Goal: Information Seeking & Learning: Check status

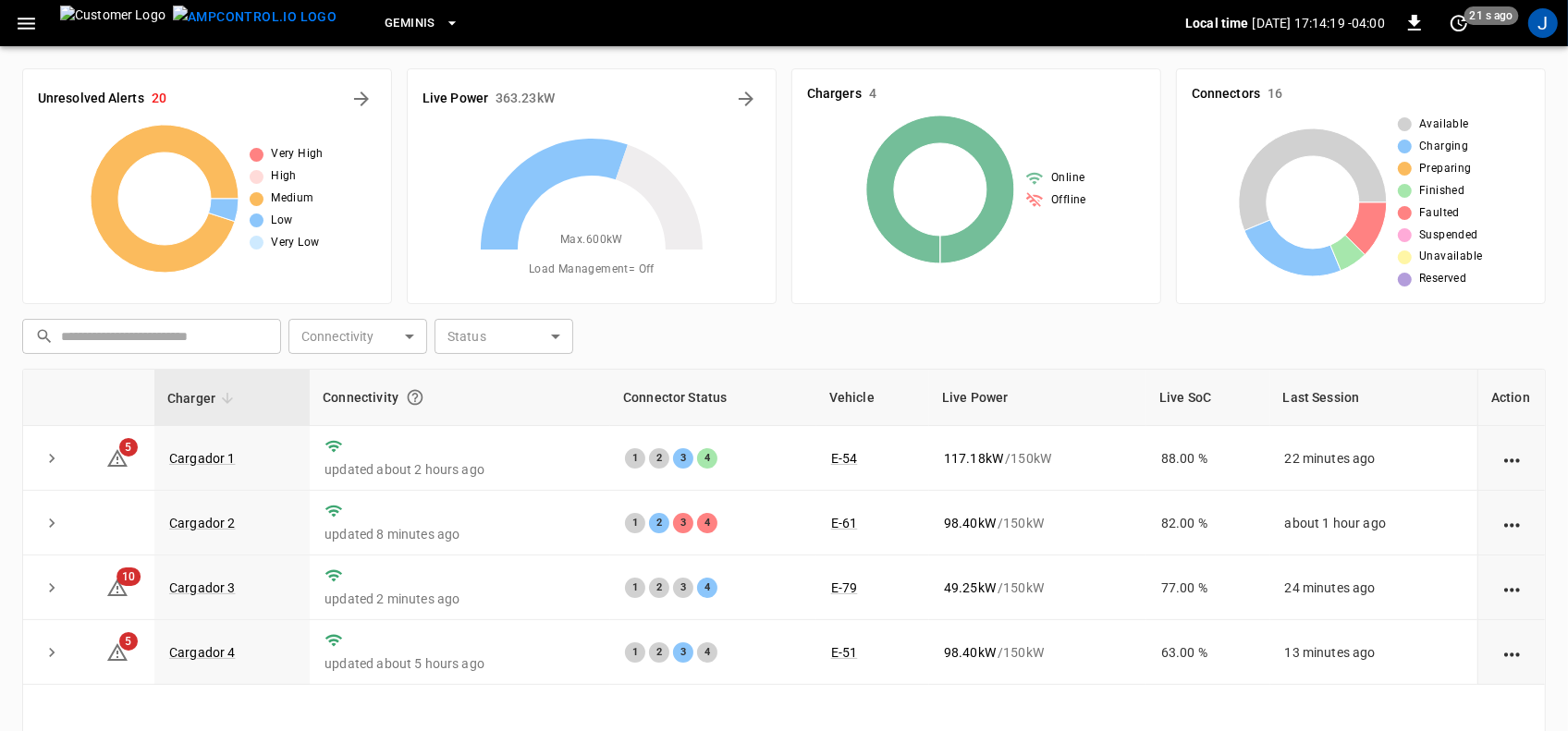
click at [1093, 277] on div "Chargers 4 Online Offline" at bounding box center [976, 186] width 370 height 235
click at [16, 24] on icon "button" at bounding box center [26, 23] width 23 height 23
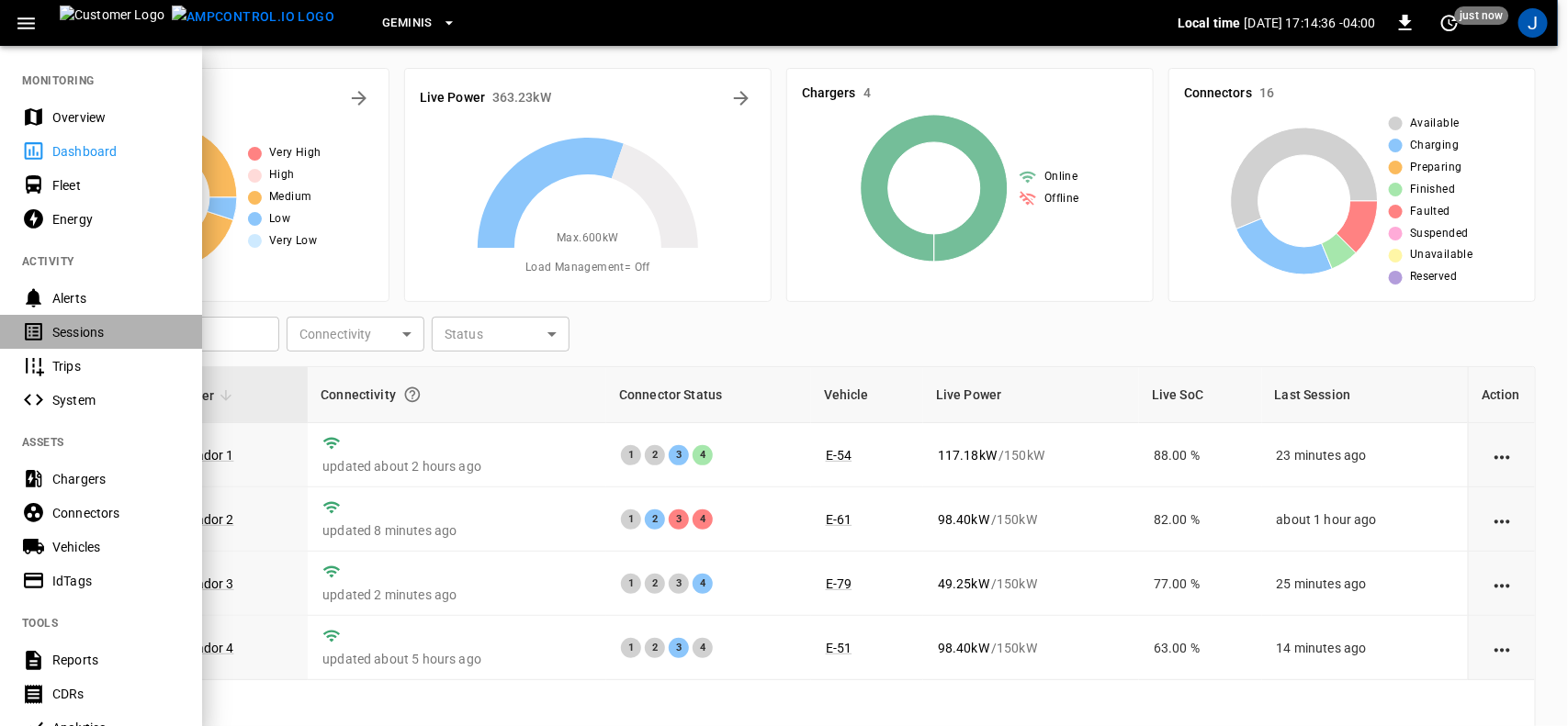
click at [81, 327] on div "Sessions" at bounding box center [116, 332] width 128 height 18
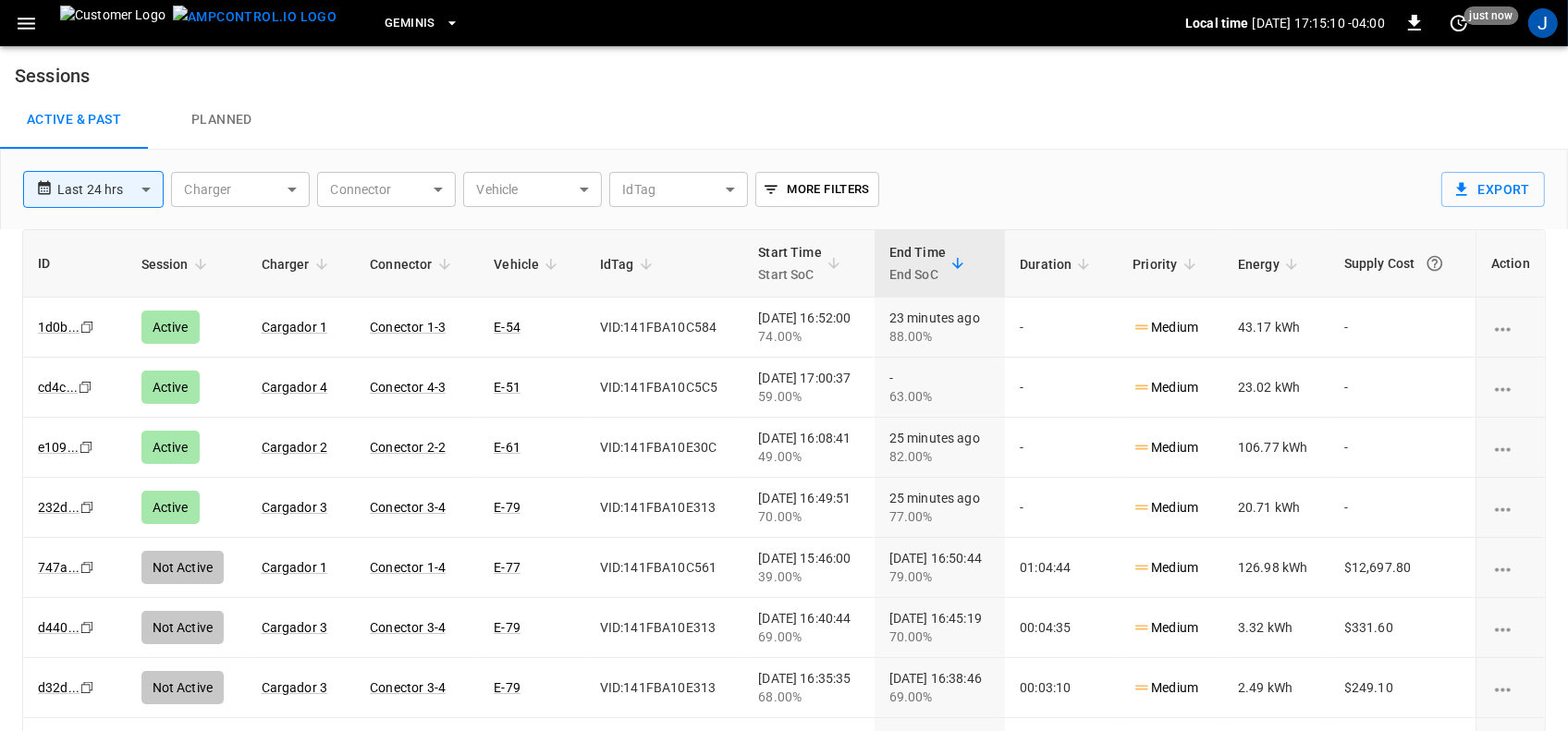
click at [440, 191] on body "**********" at bounding box center [784, 396] width 1568 height 791
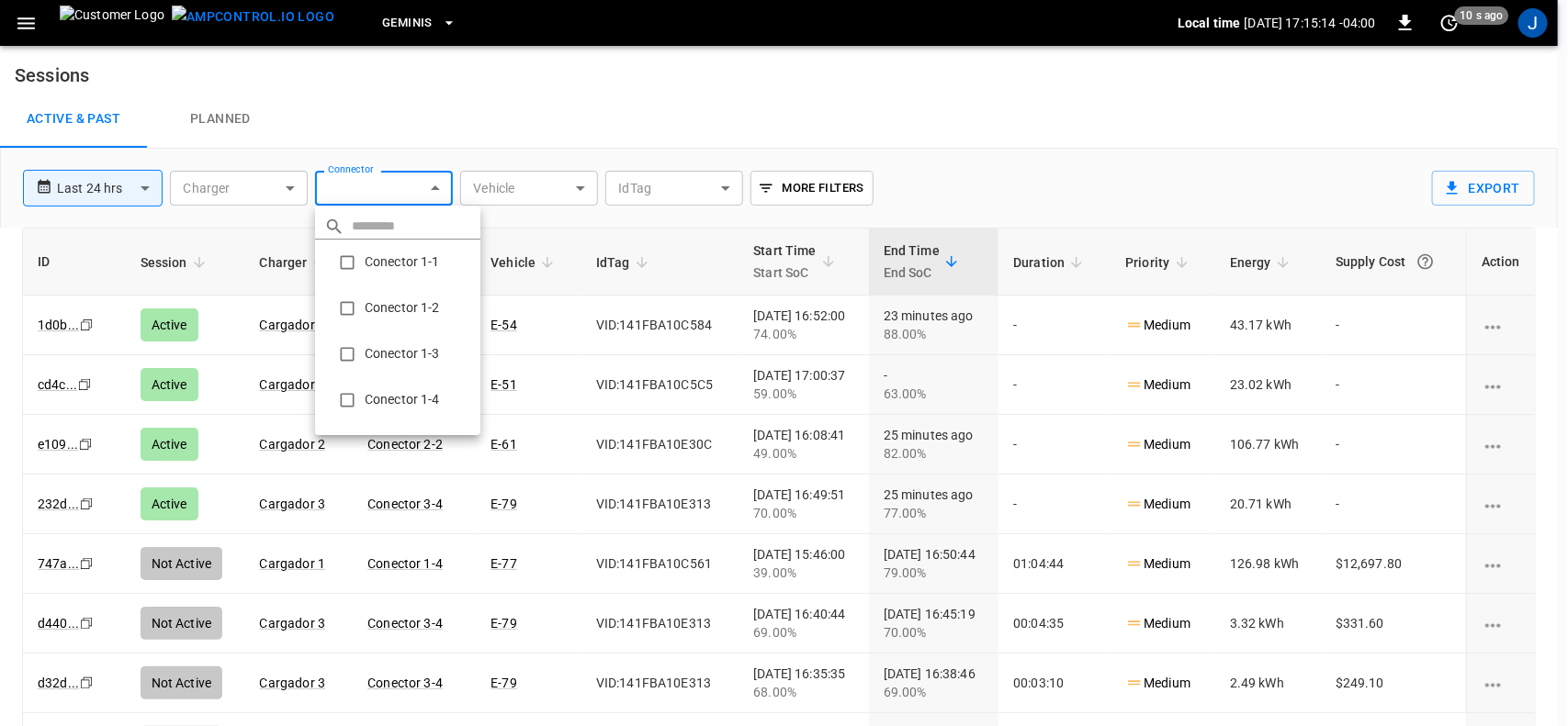
click at [577, 185] on div at bounding box center [784, 363] width 1568 height 726
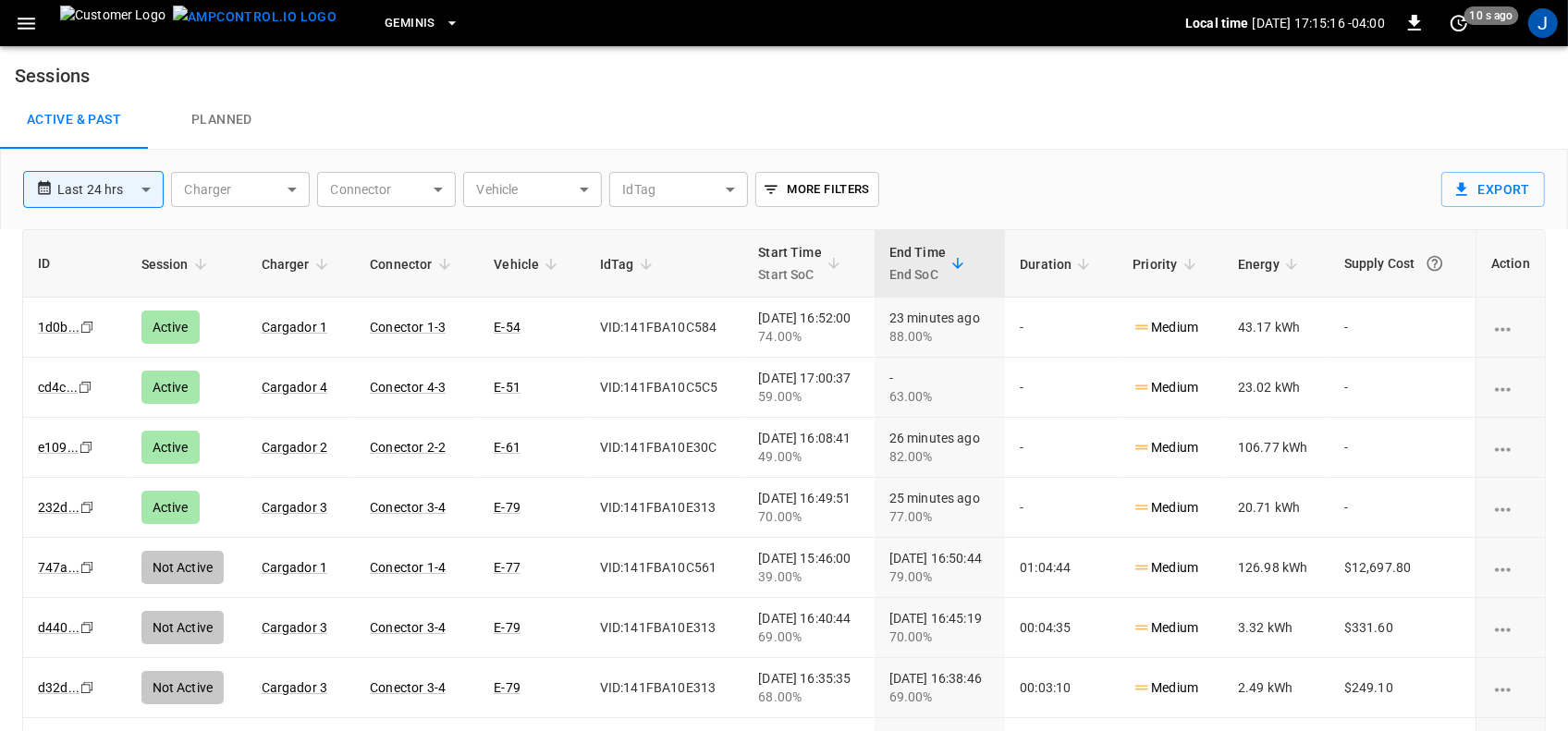
click at [585, 186] on body "**********" at bounding box center [784, 396] width 1568 height 791
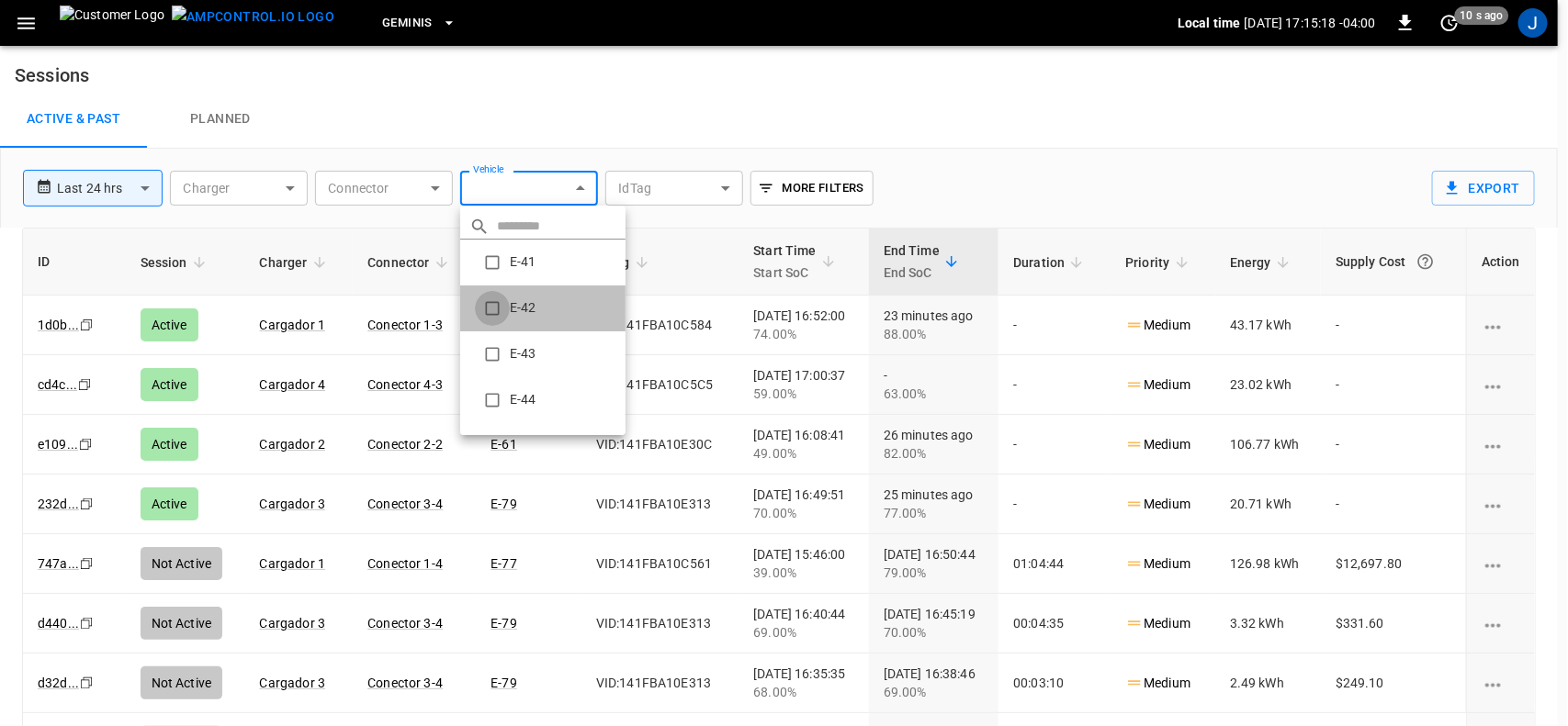
type input "**********"
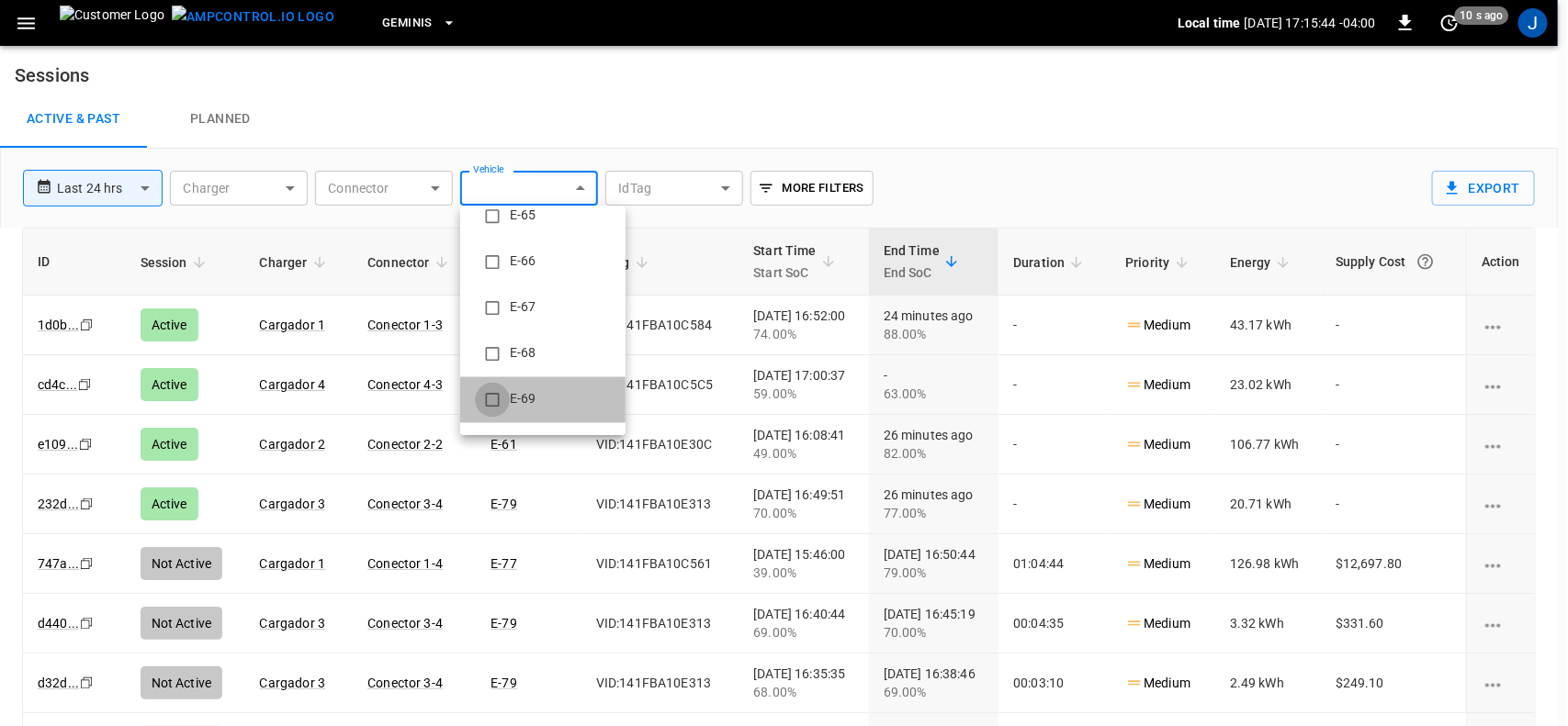
type input "**********"
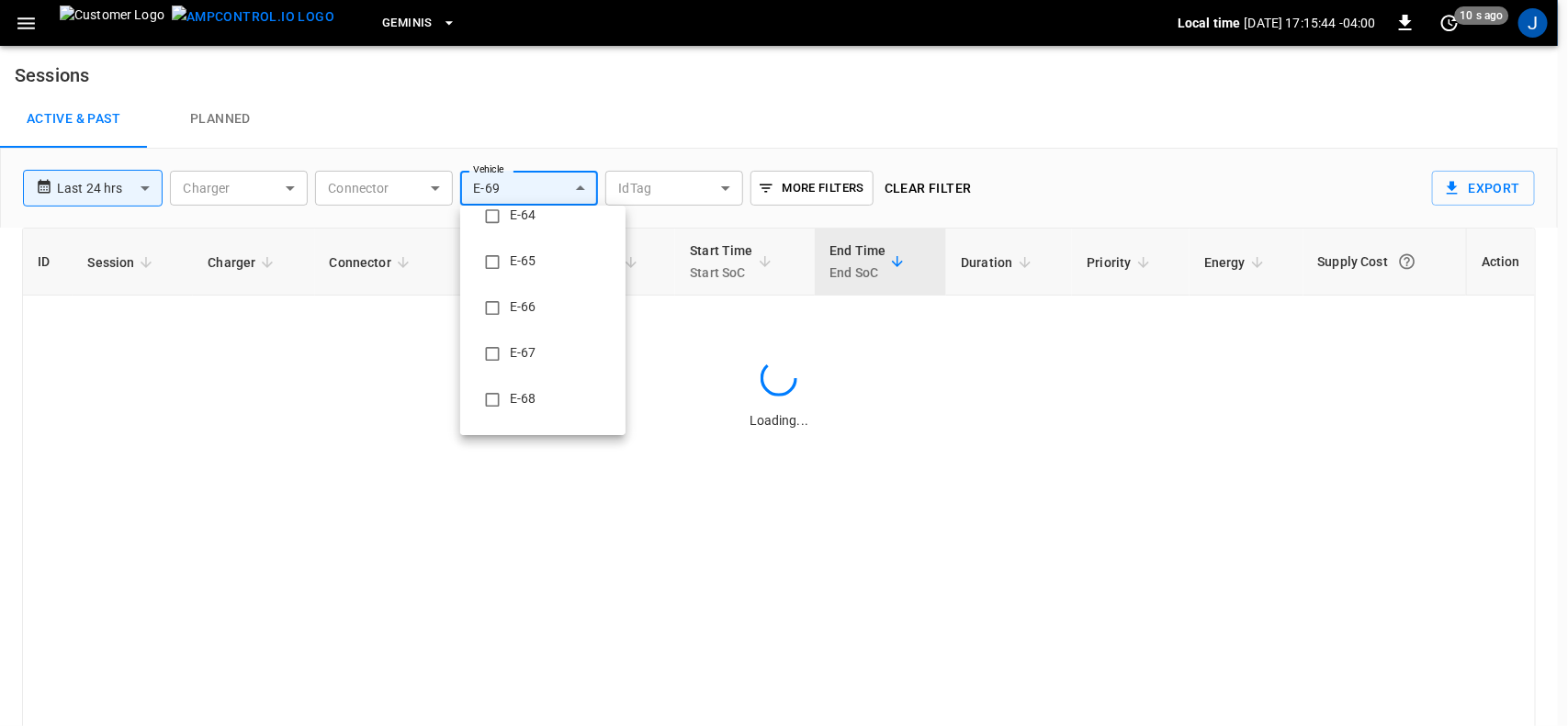
scroll to position [0, 0]
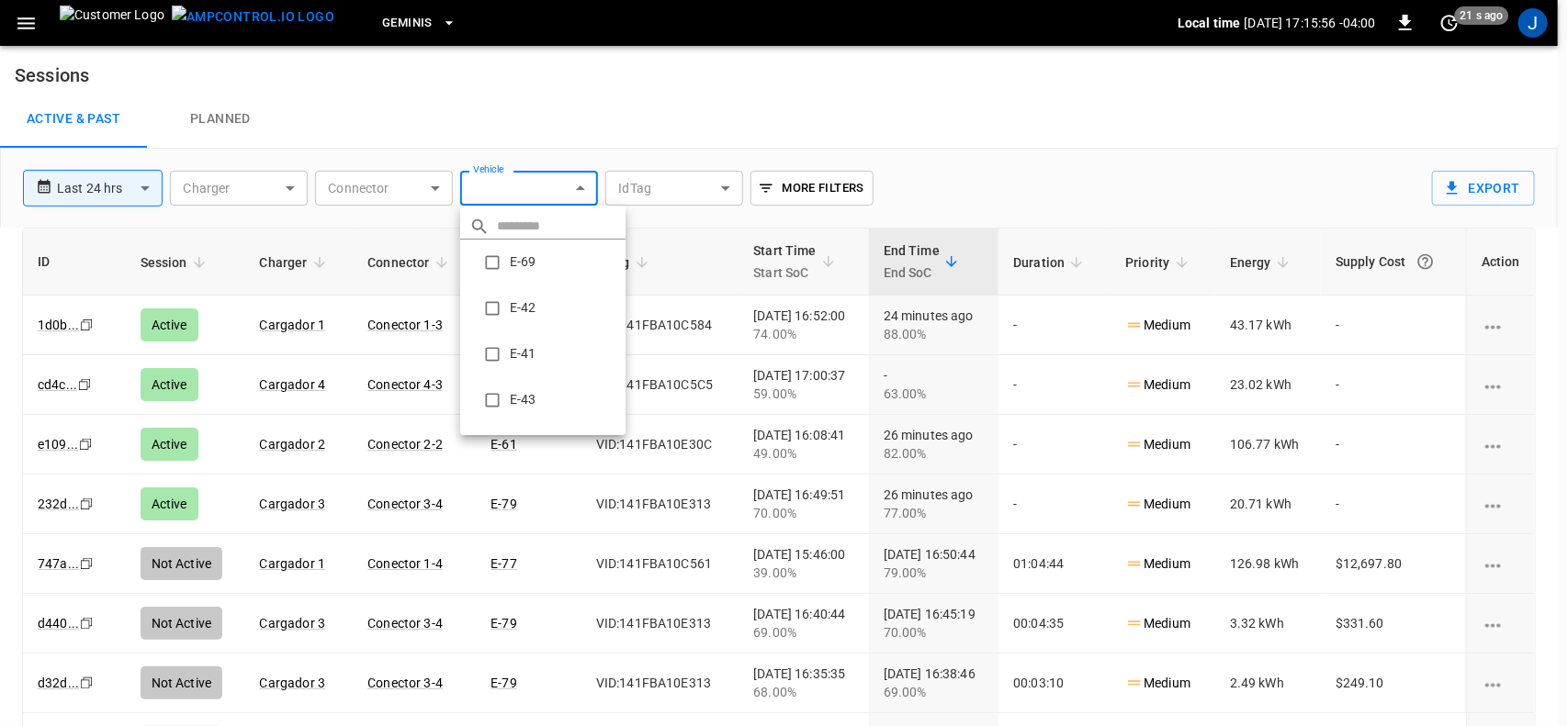
click at [639, 120] on div at bounding box center [784, 363] width 1568 height 726
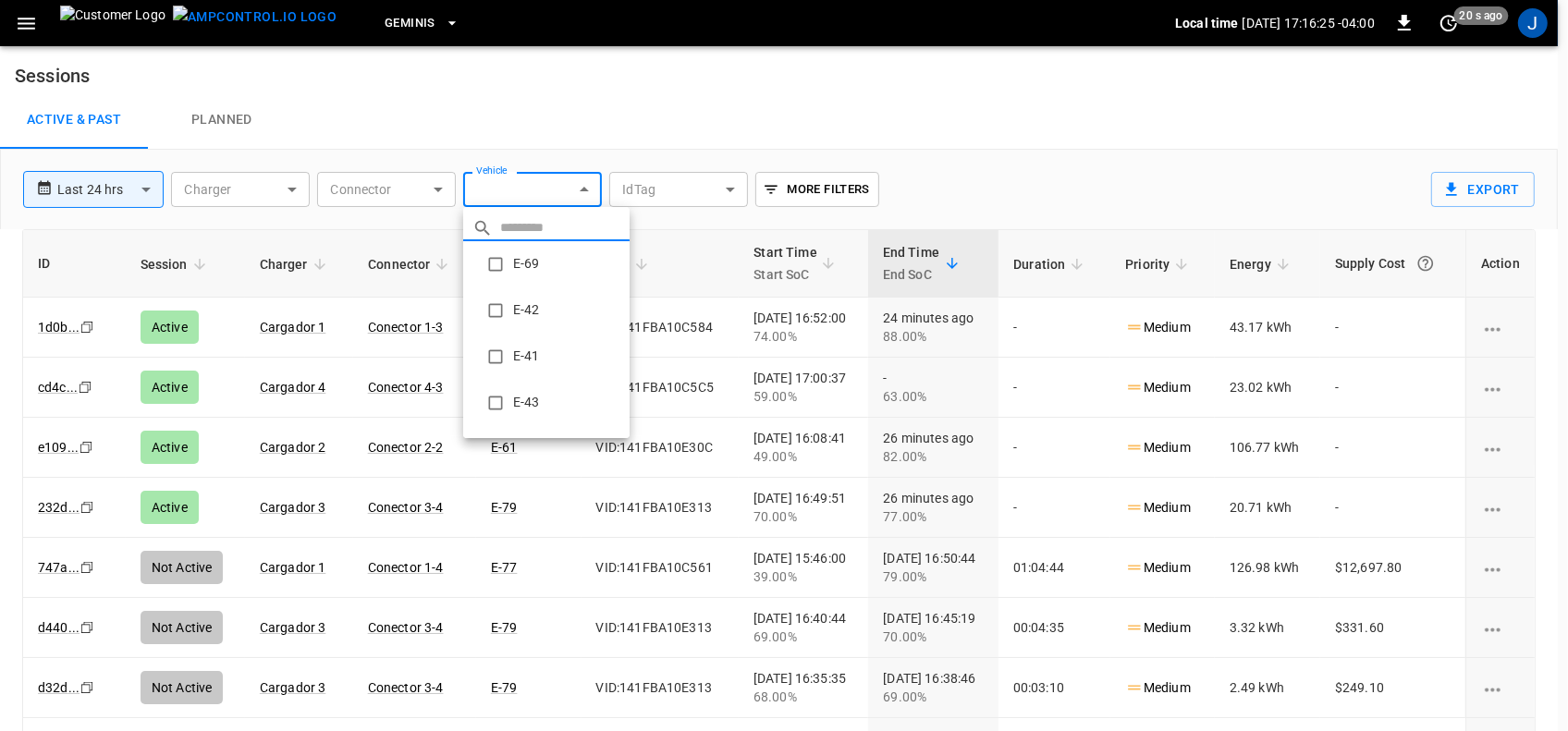
click at [585, 187] on body "**********" at bounding box center [784, 396] width 1568 height 791
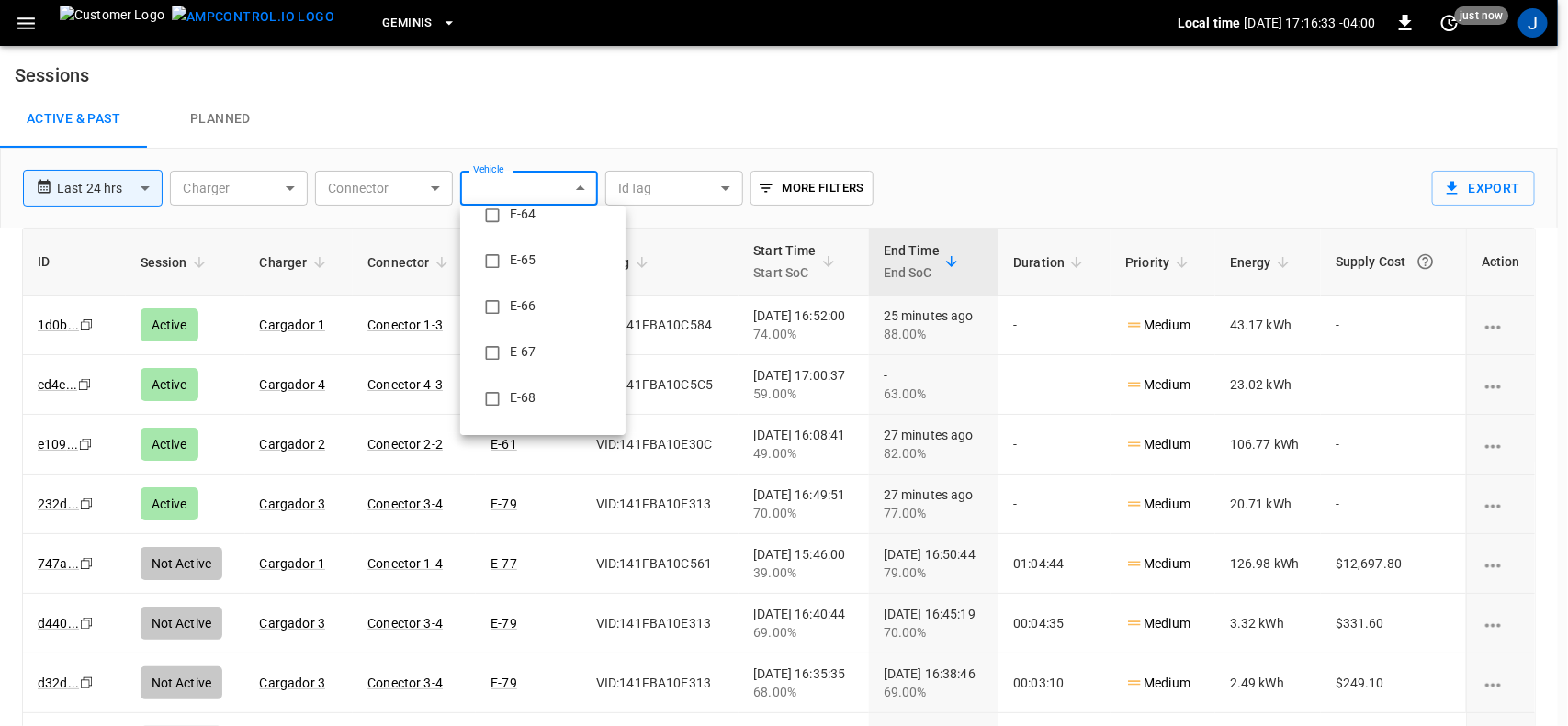
scroll to position [1147, 0]
type input "**********"
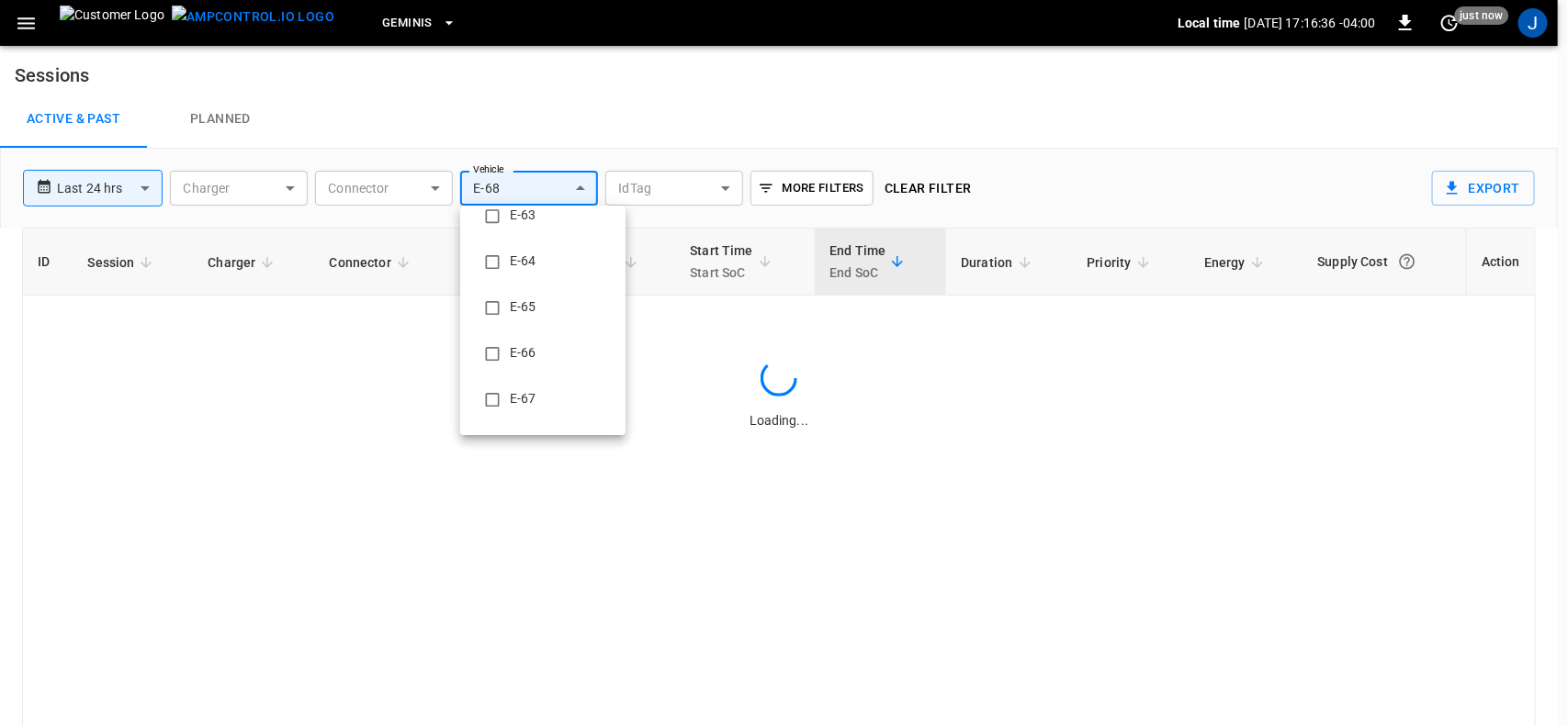
scroll to position [0, 0]
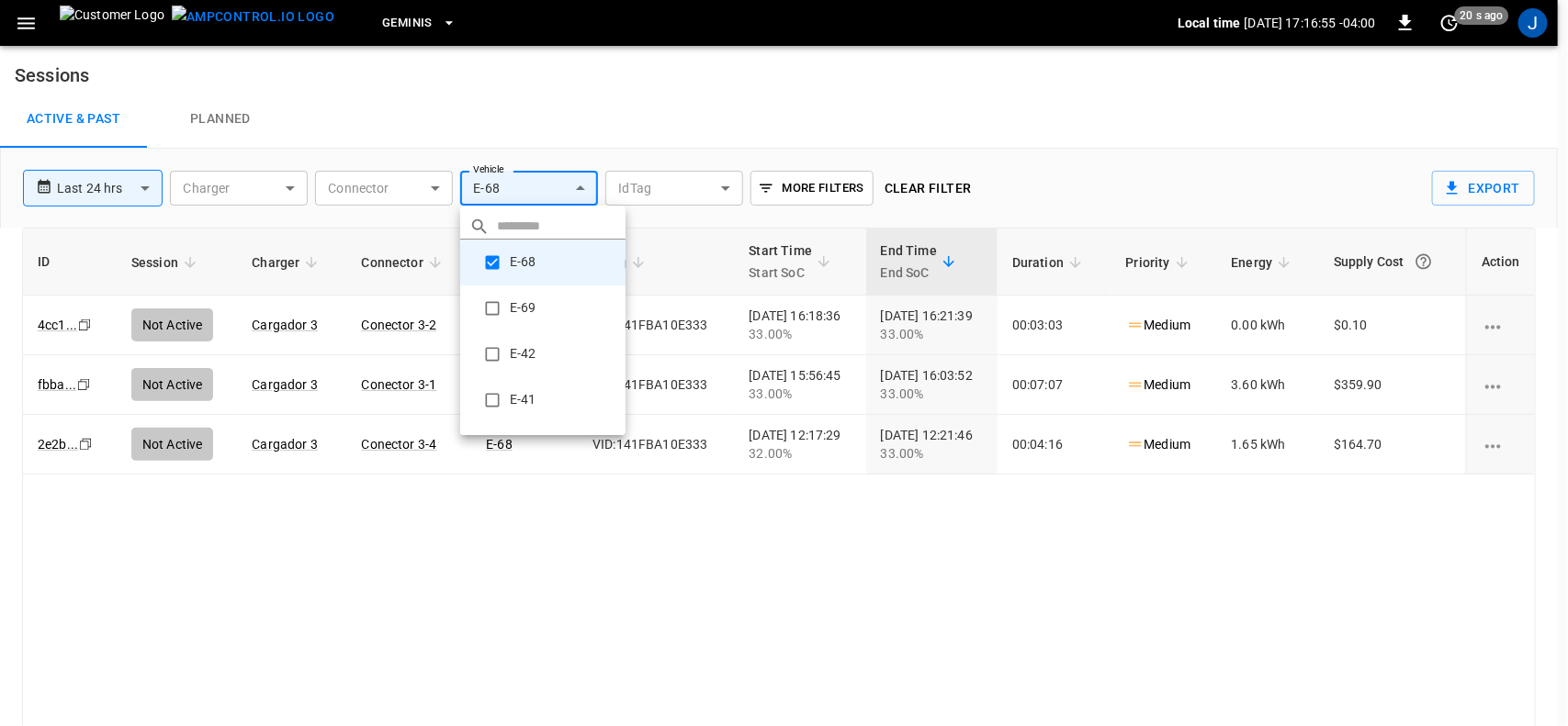
click at [786, 144] on div at bounding box center [784, 363] width 1568 height 726
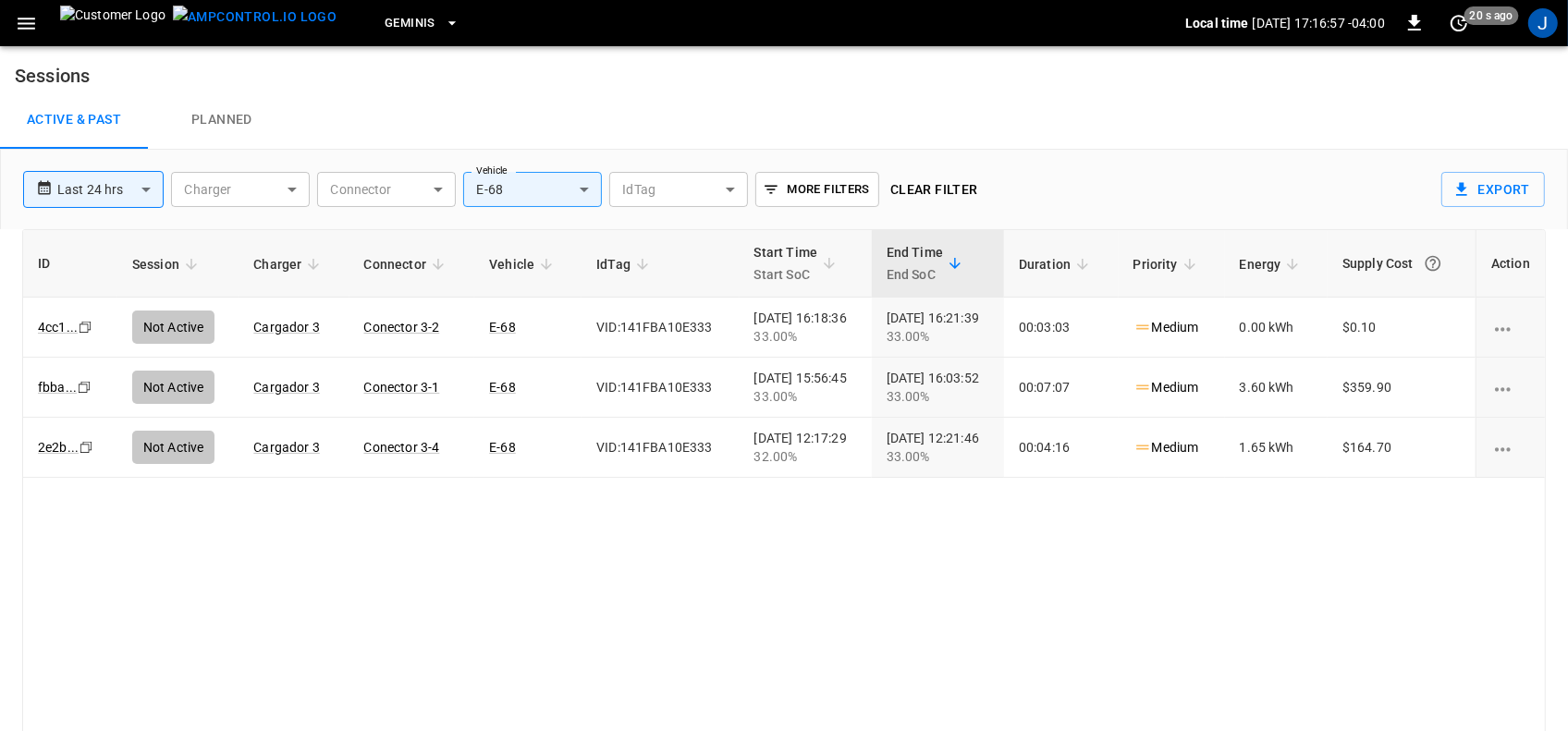
drag, startPoint x: 1056, startPoint y: 236, endPoint x: 936, endPoint y: 83, distance: 194.4
click at [936, 83] on h6 "Sessions" at bounding box center [784, 69] width 1568 height 44
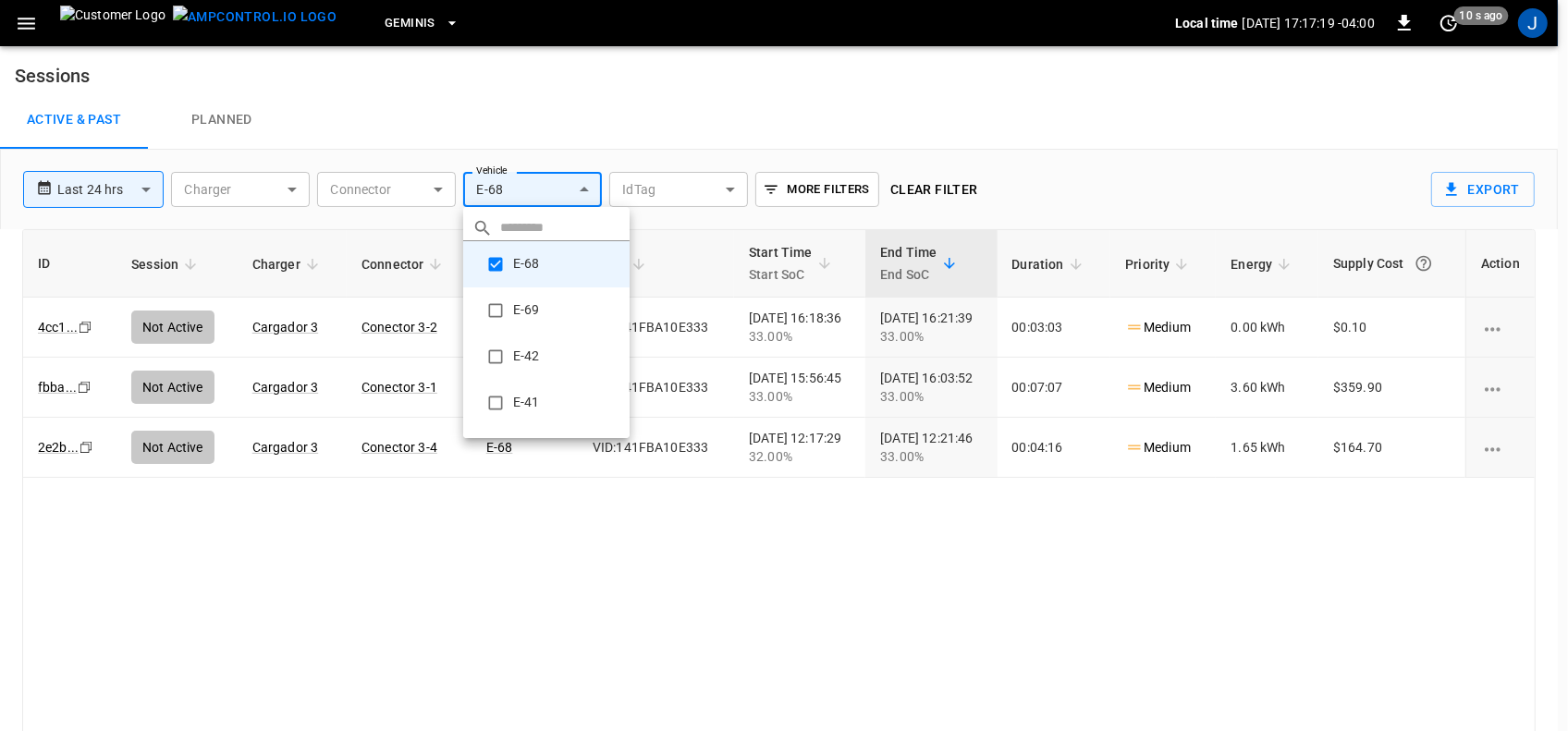
click at [580, 186] on body "**********" at bounding box center [784, 396] width 1568 height 791
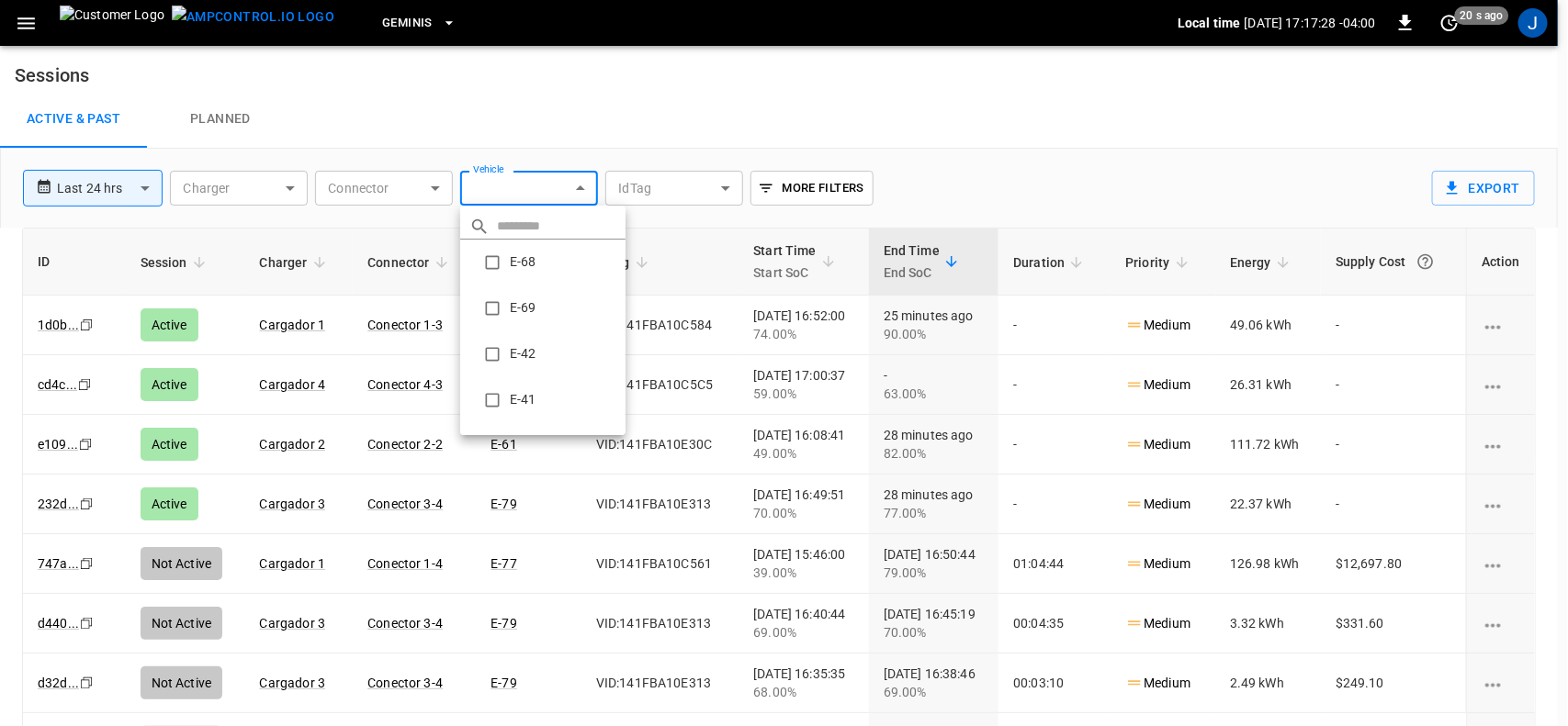
click at [581, 116] on div at bounding box center [784, 363] width 1568 height 726
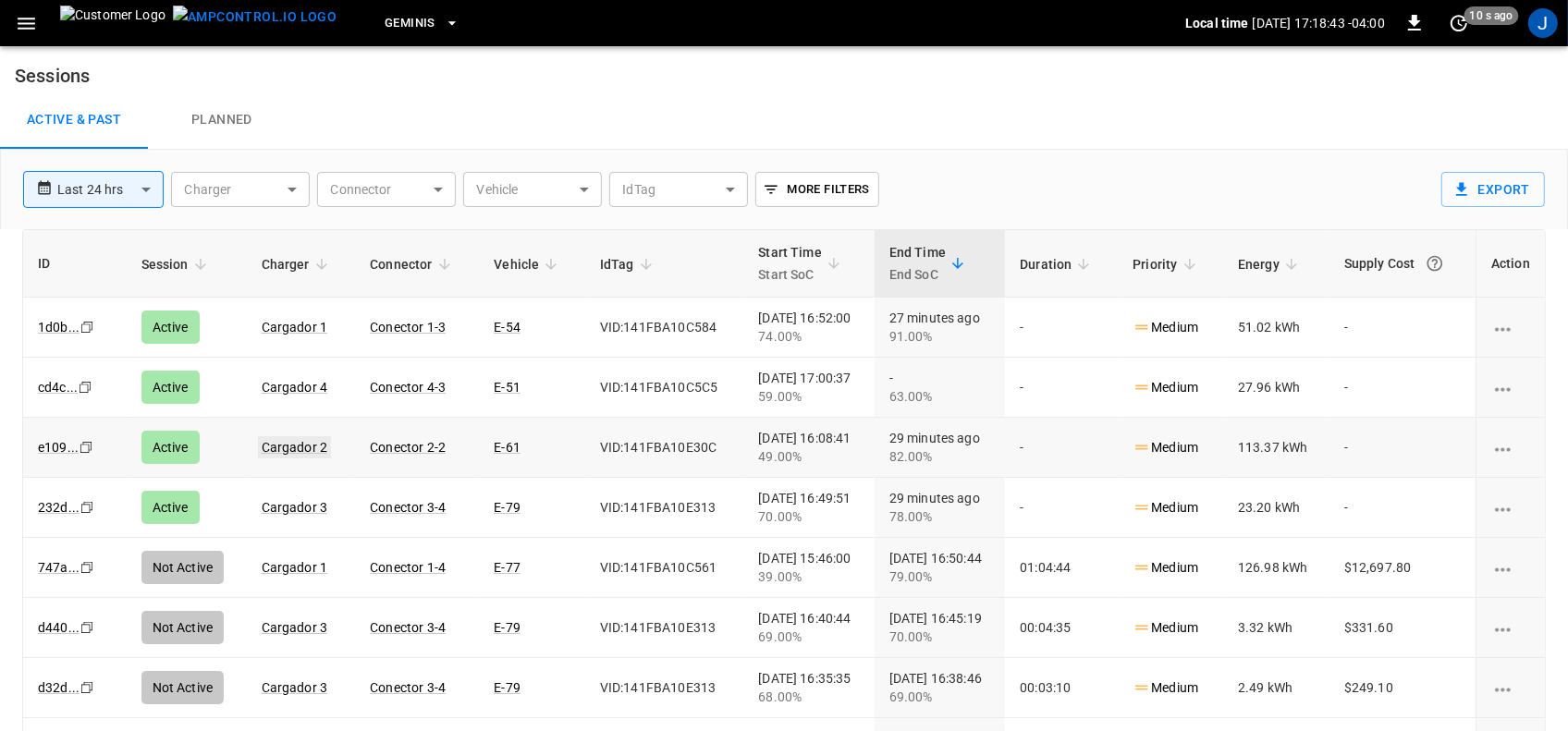
click at [273, 448] on link "Cargador 2" at bounding box center [295, 447] width 74 height 22
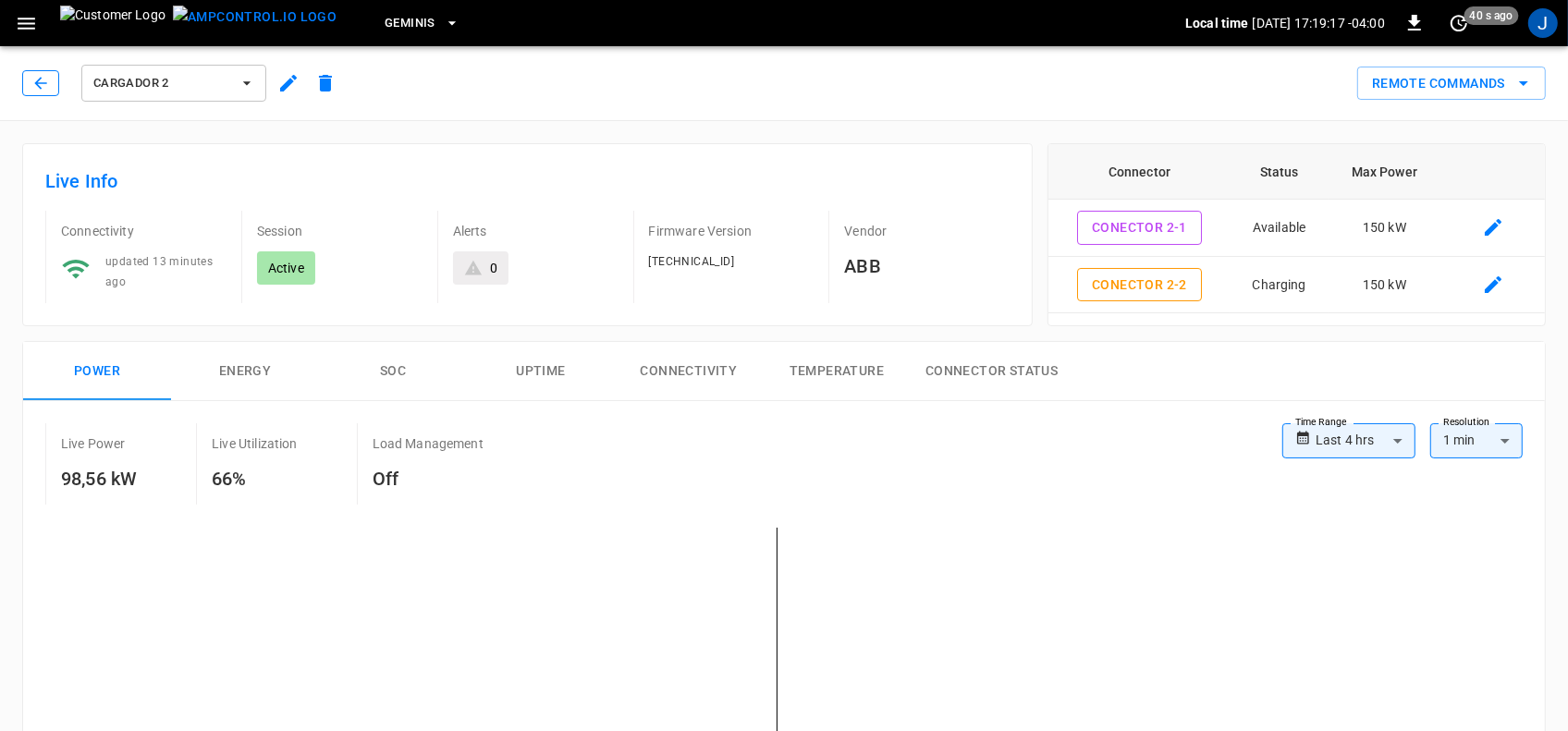
click at [42, 84] on icon "button" at bounding box center [41, 83] width 19 height 19
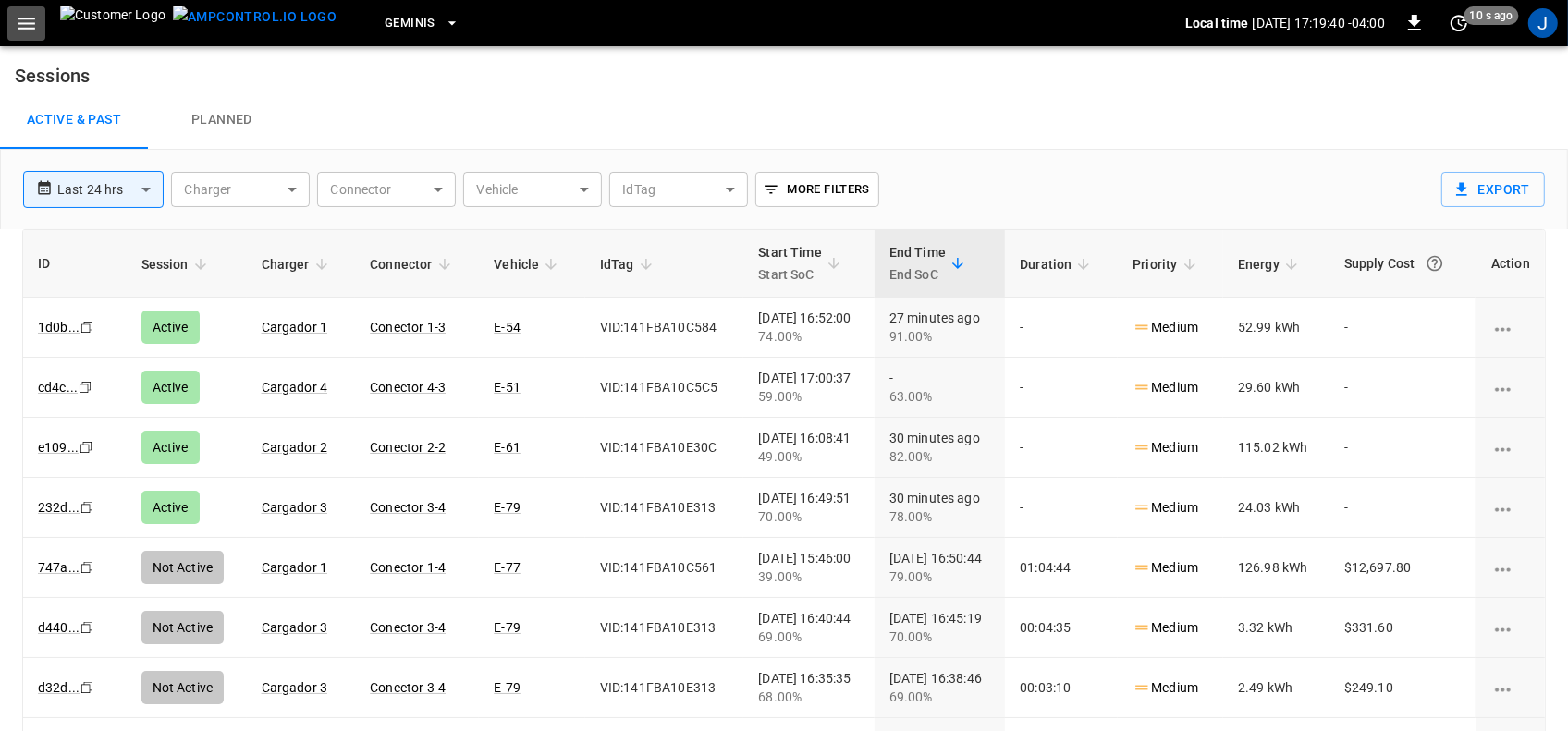
click at [26, 24] on icon "button" at bounding box center [26, 23] width 23 height 23
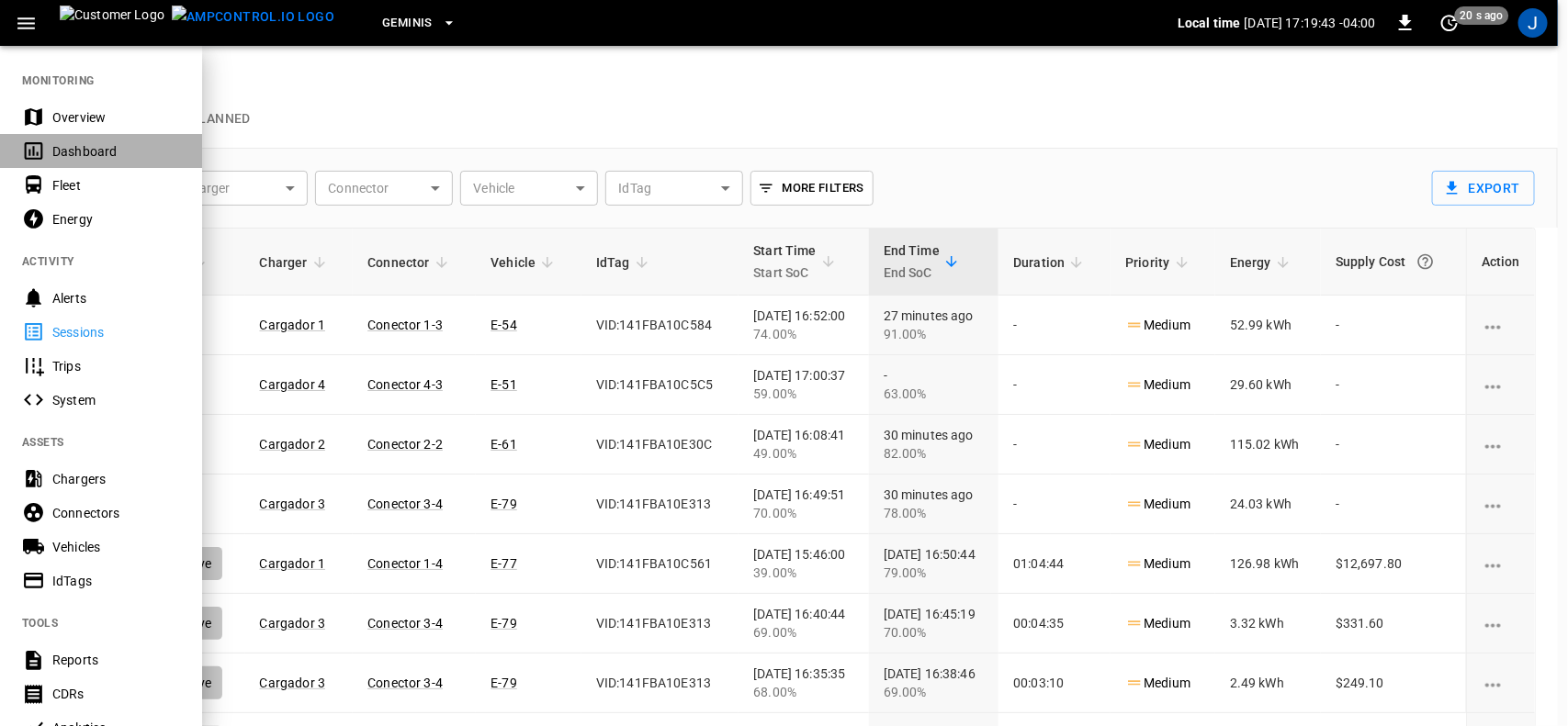
click at [55, 154] on div "Dashboard" at bounding box center [116, 152] width 128 height 18
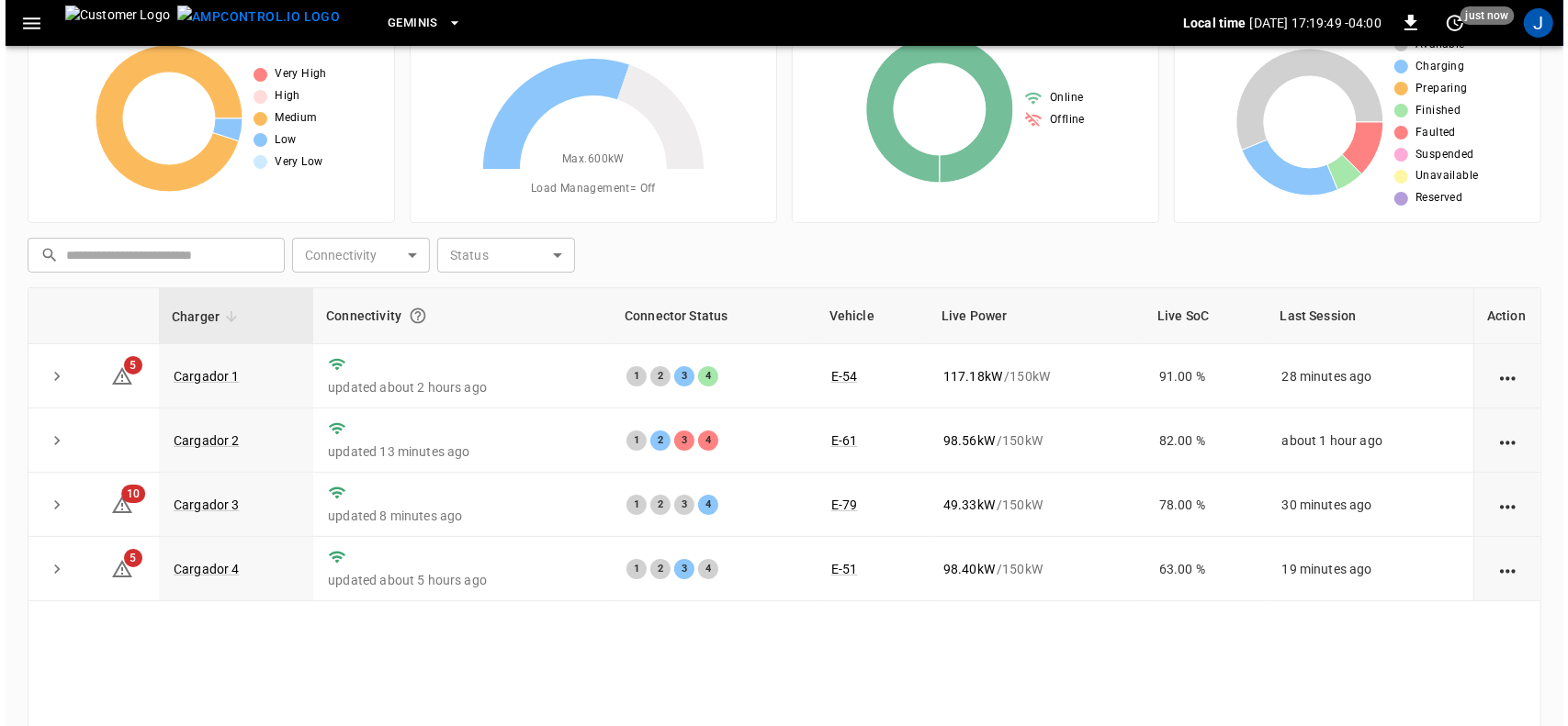
scroll to position [115, 0]
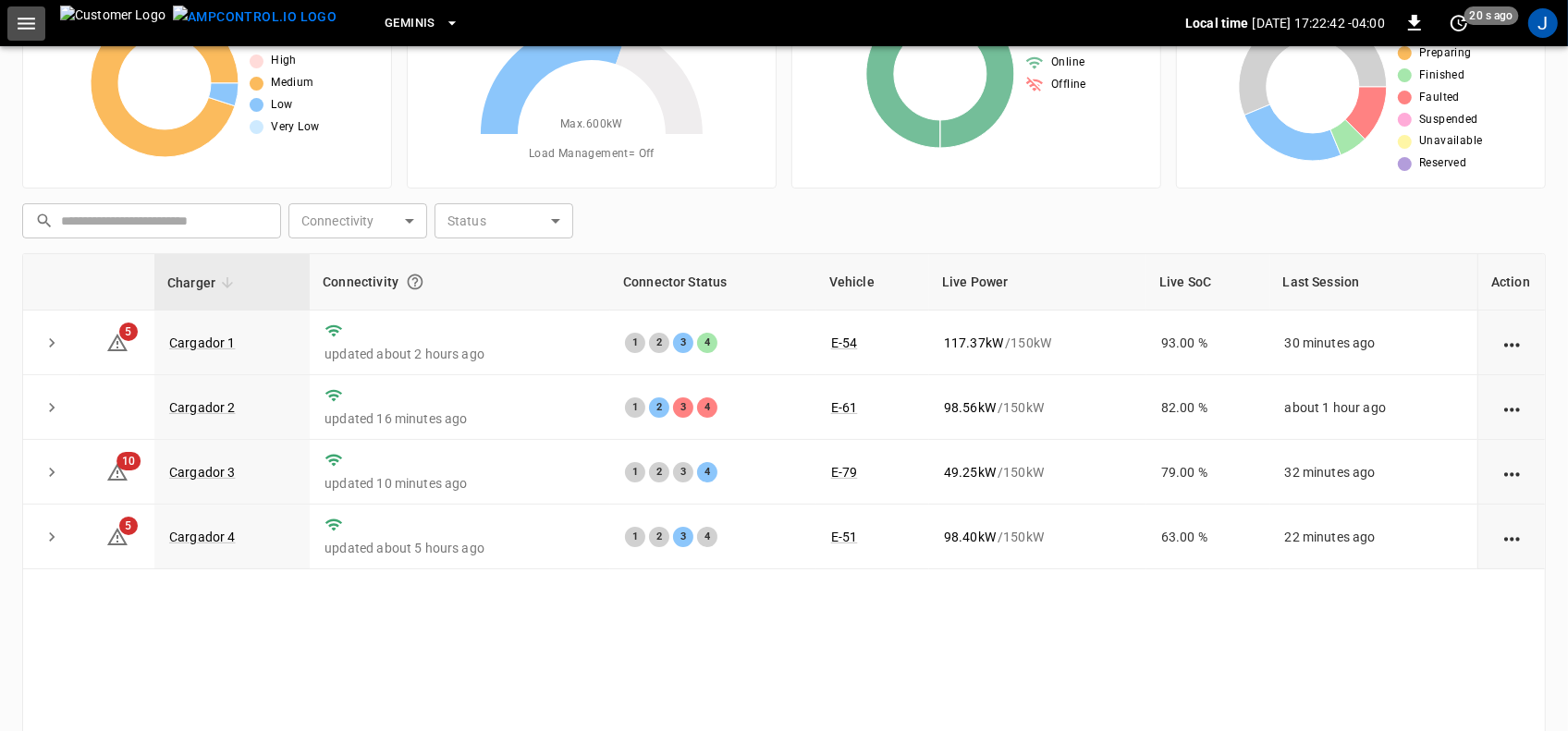
click at [28, 24] on icon "button" at bounding box center [26, 23] width 23 height 23
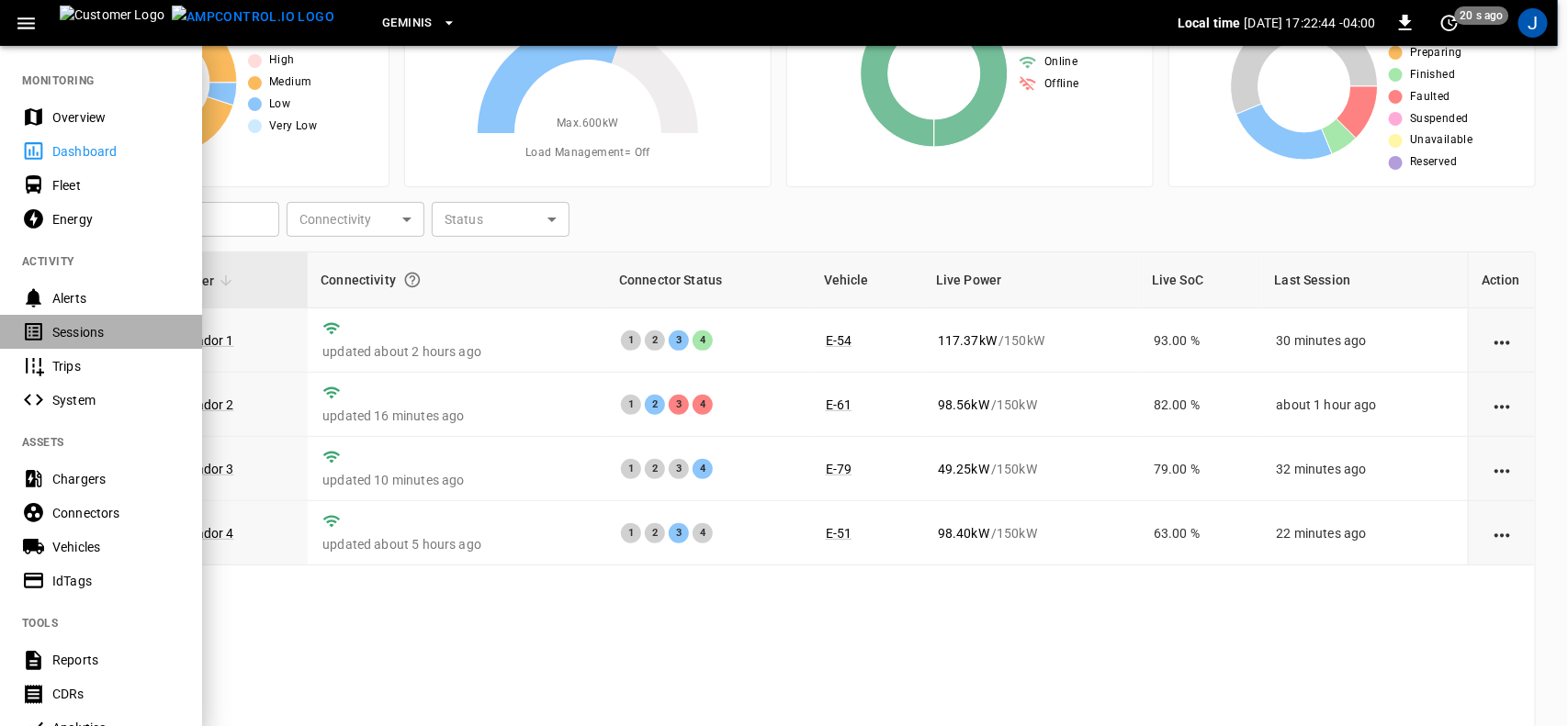
click at [58, 336] on div "Sessions" at bounding box center [116, 332] width 128 height 18
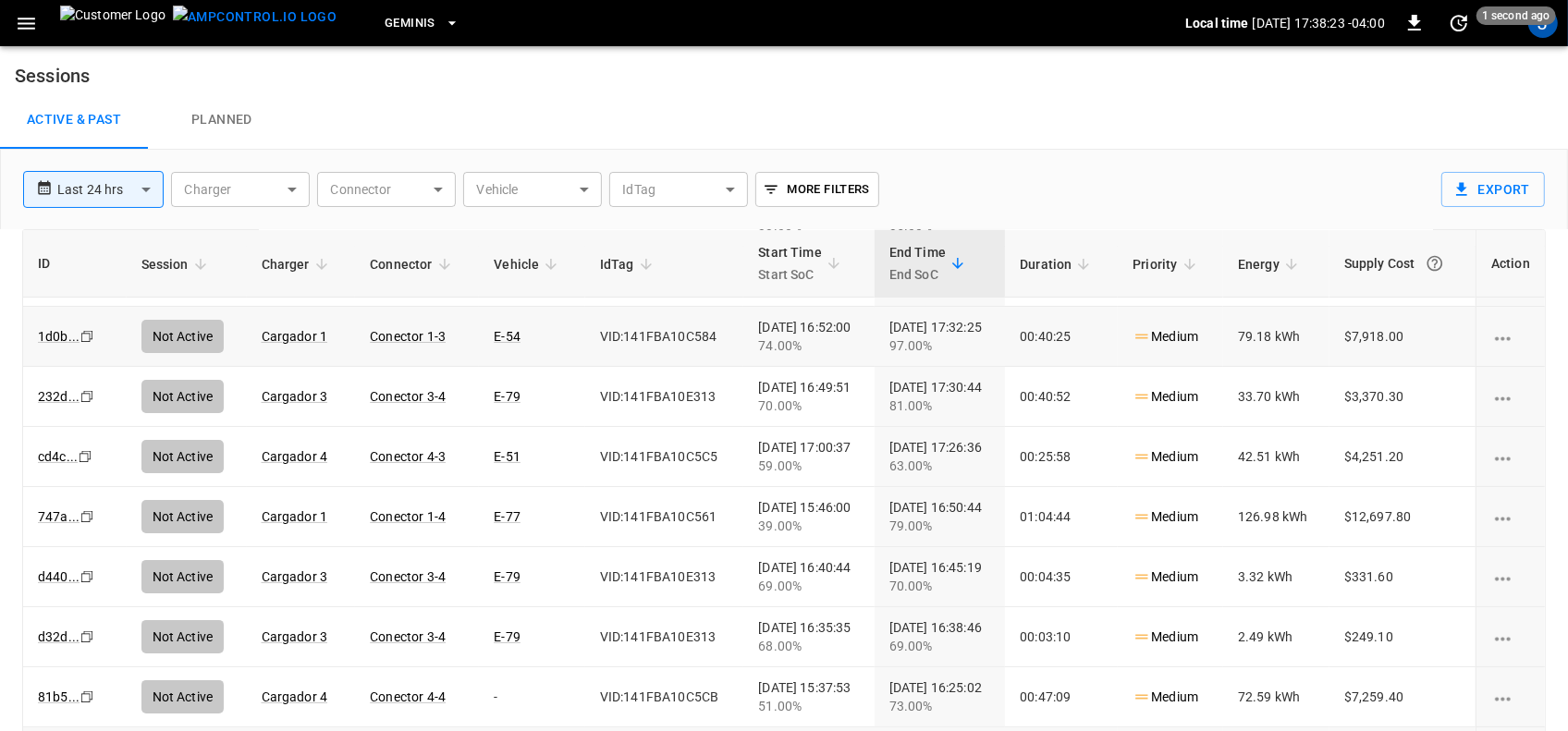
click at [23, 19] on icon "button" at bounding box center [26, 23] width 23 height 23
click at [24, 19] on icon "button" at bounding box center [26, 23] width 23 height 23
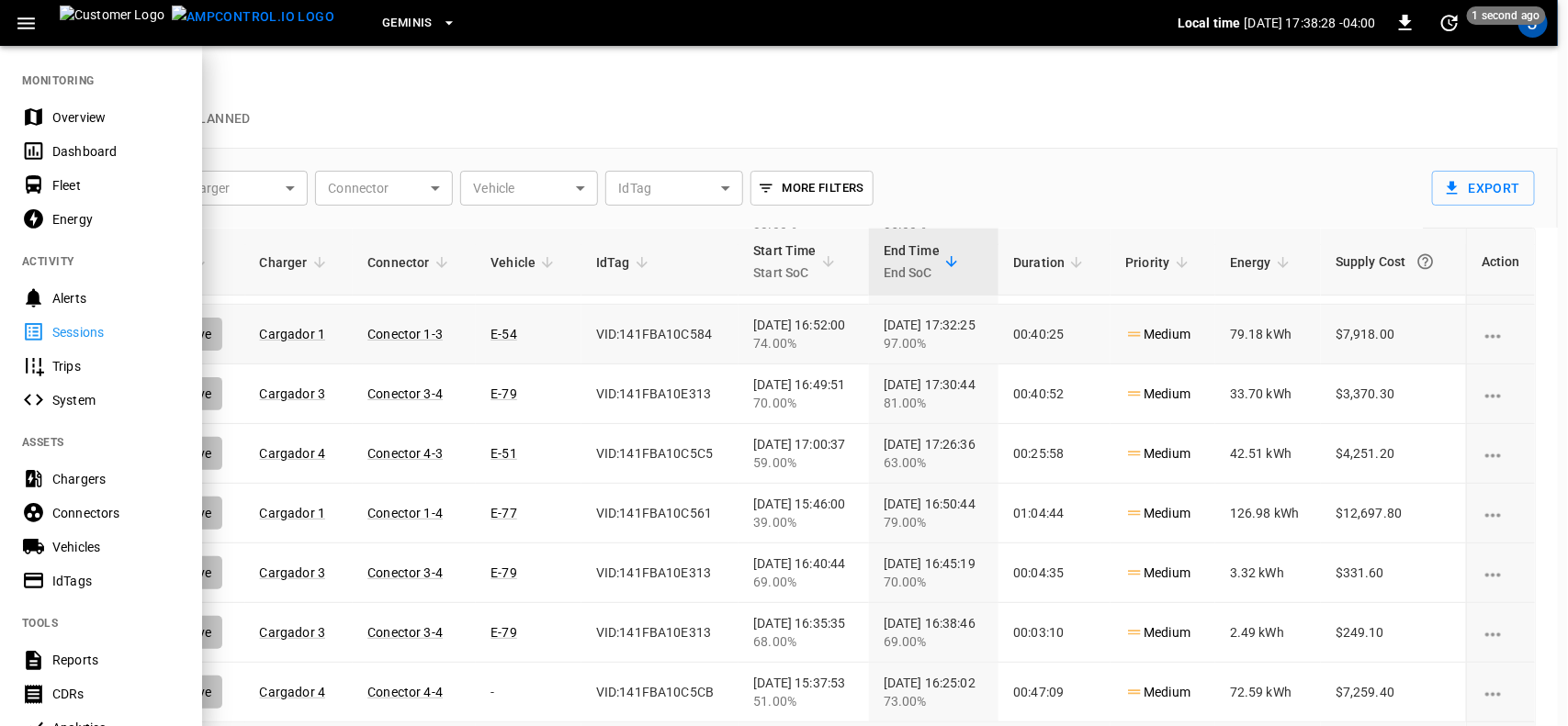
click at [56, 149] on div "Dashboard" at bounding box center [116, 152] width 128 height 18
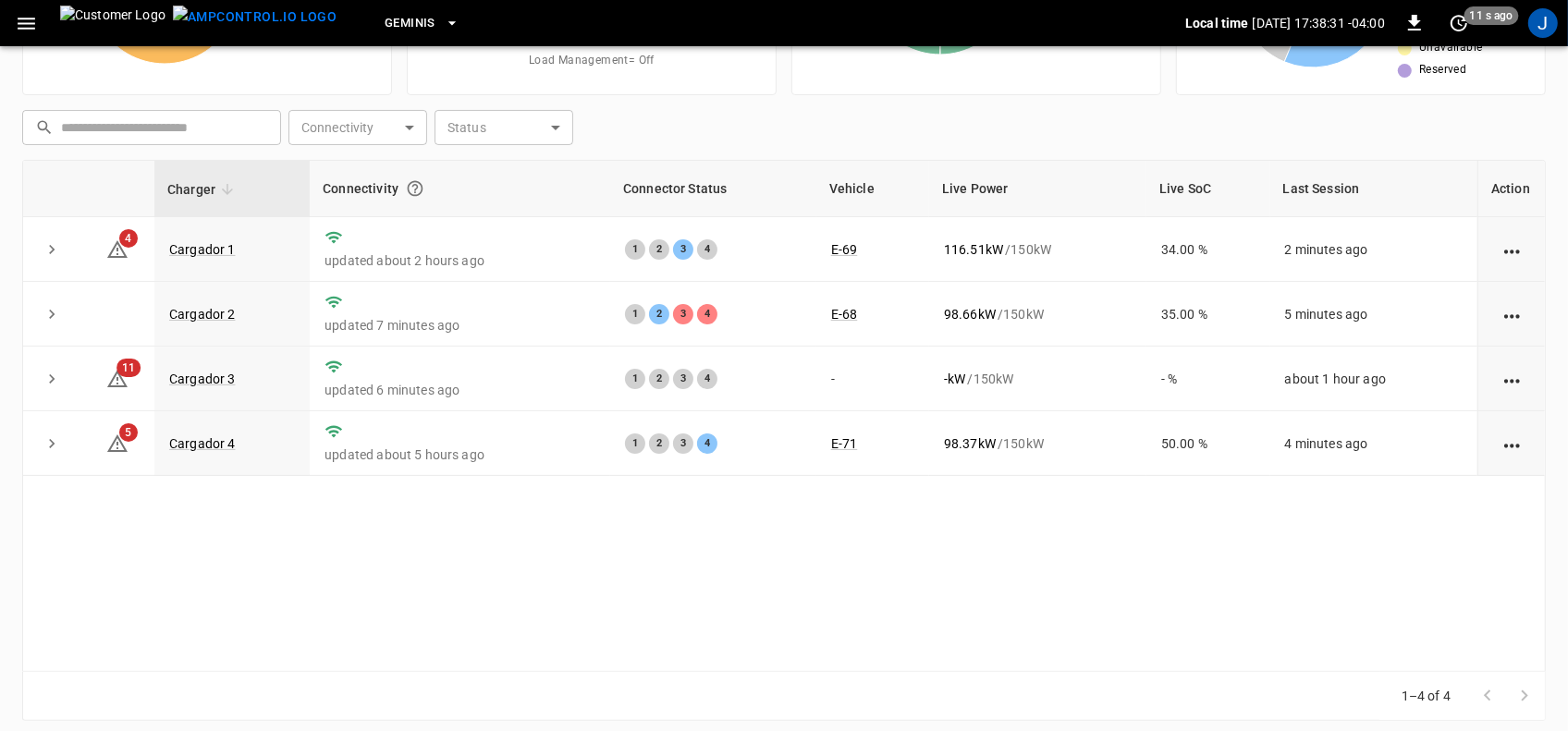
scroll to position [220, 0]
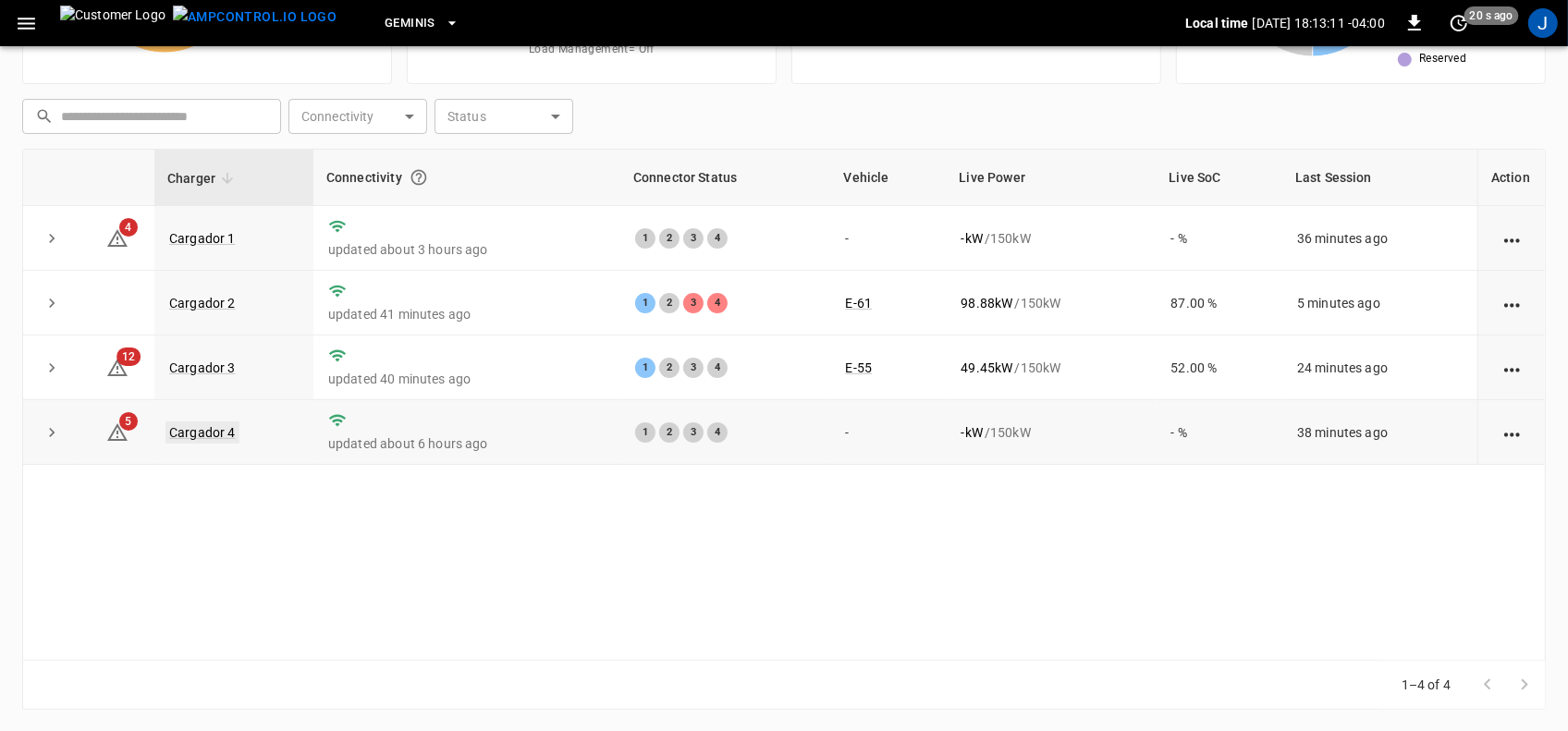
click at [206, 432] on link "Cargador 4" at bounding box center [203, 433] width 74 height 22
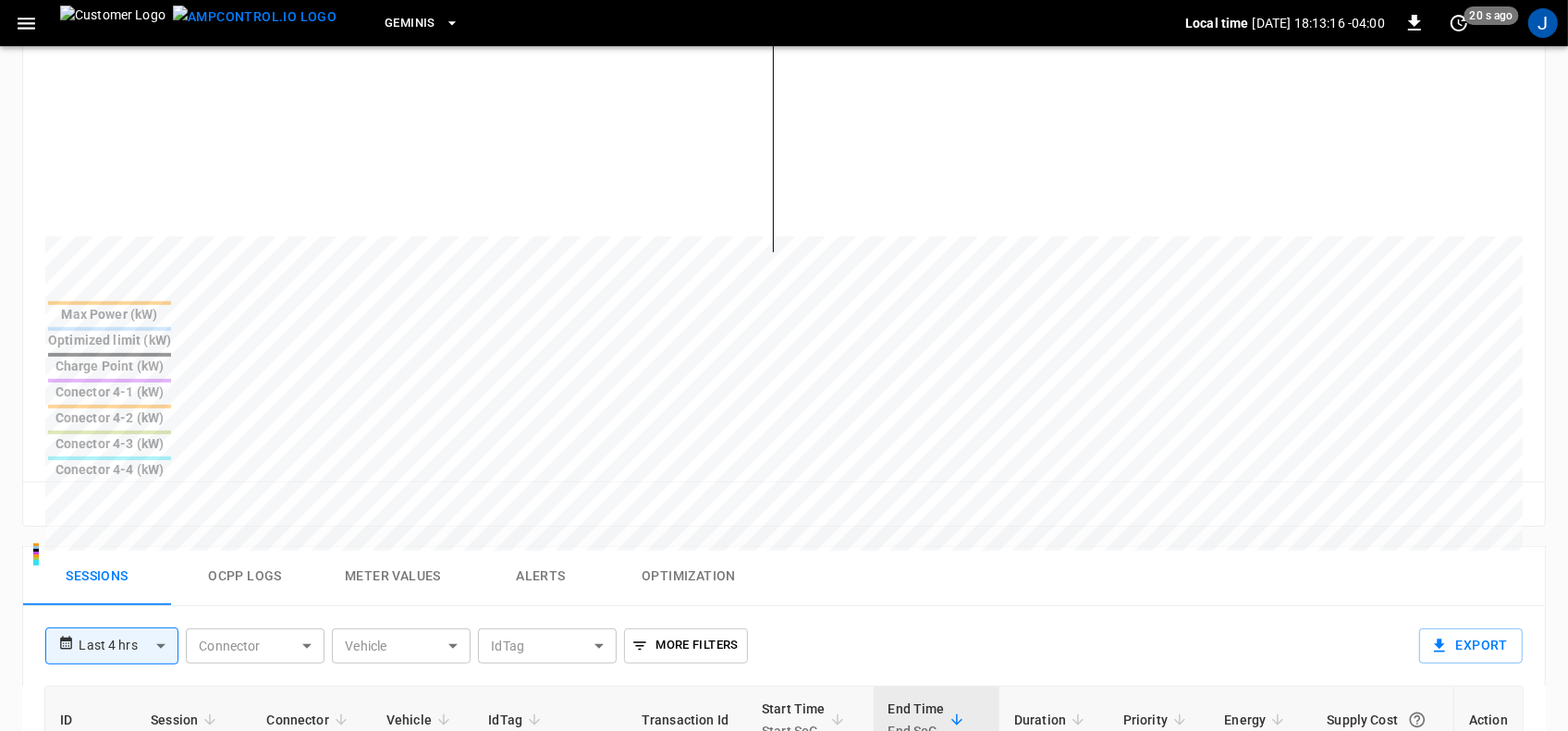
scroll to position [809, 0]
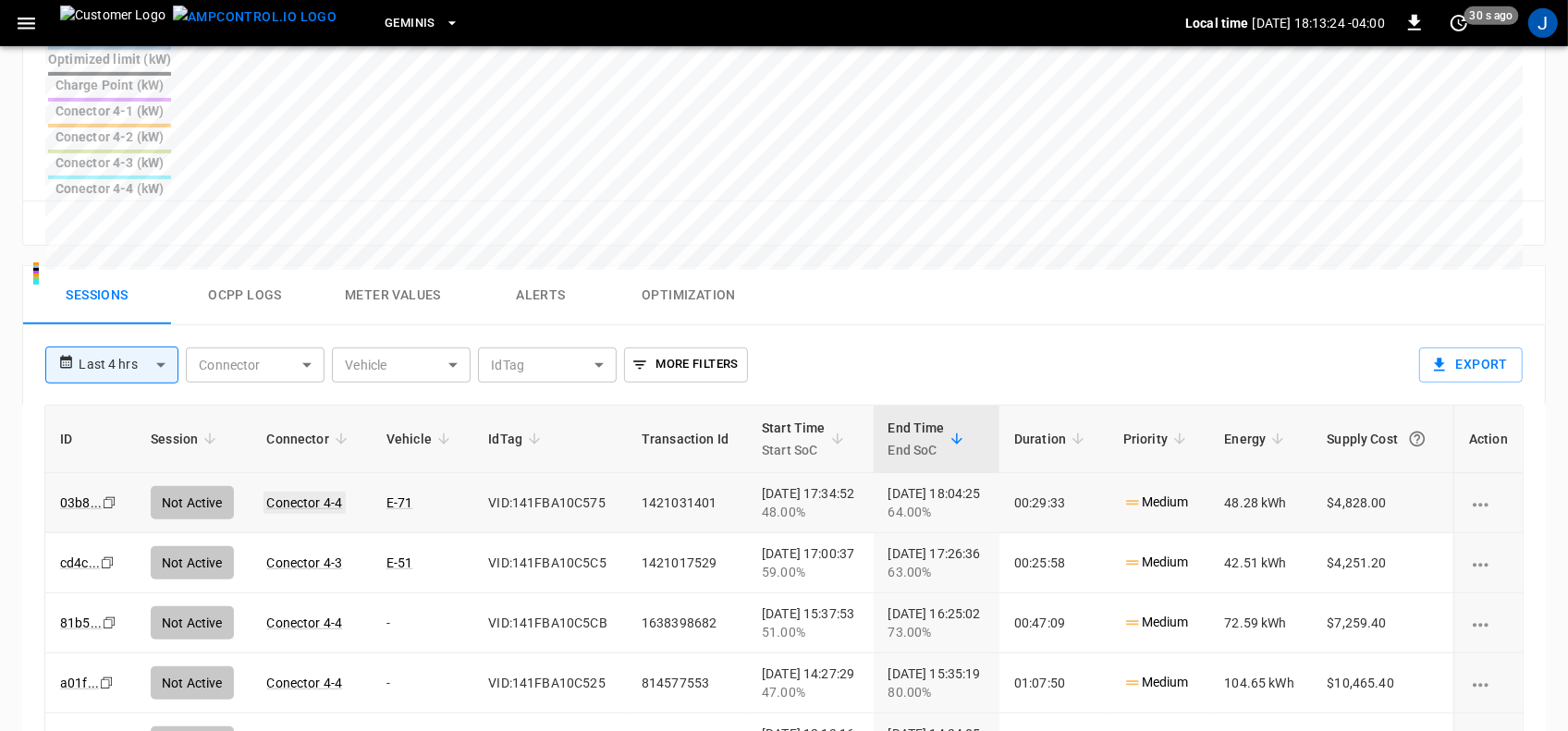
click at [306, 492] on link "Conector 4-4" at bounding box center [305, 503] width 83 height 22
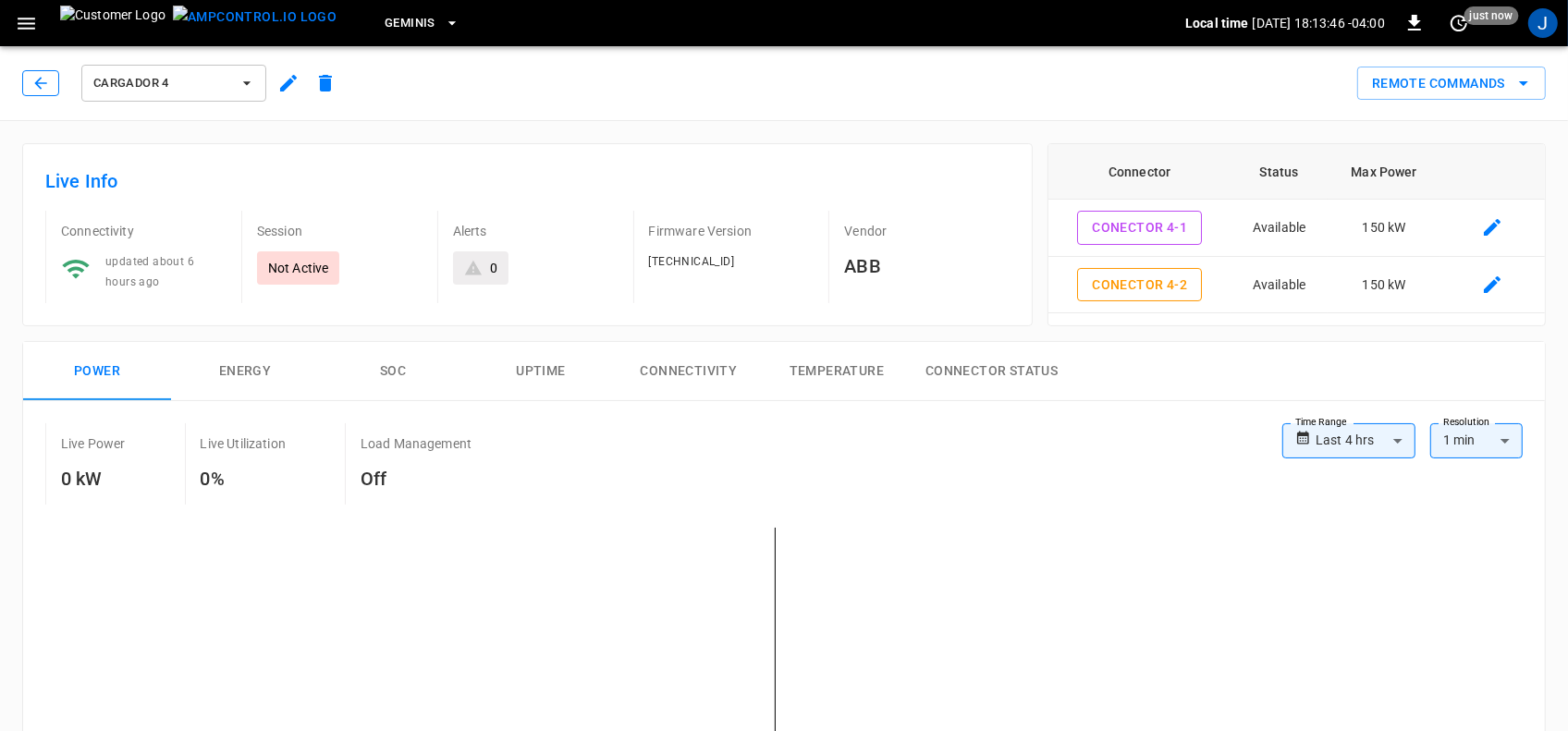
click at [32, 83] on icon "button" at bounding box center [41, 83] width 19 height 19
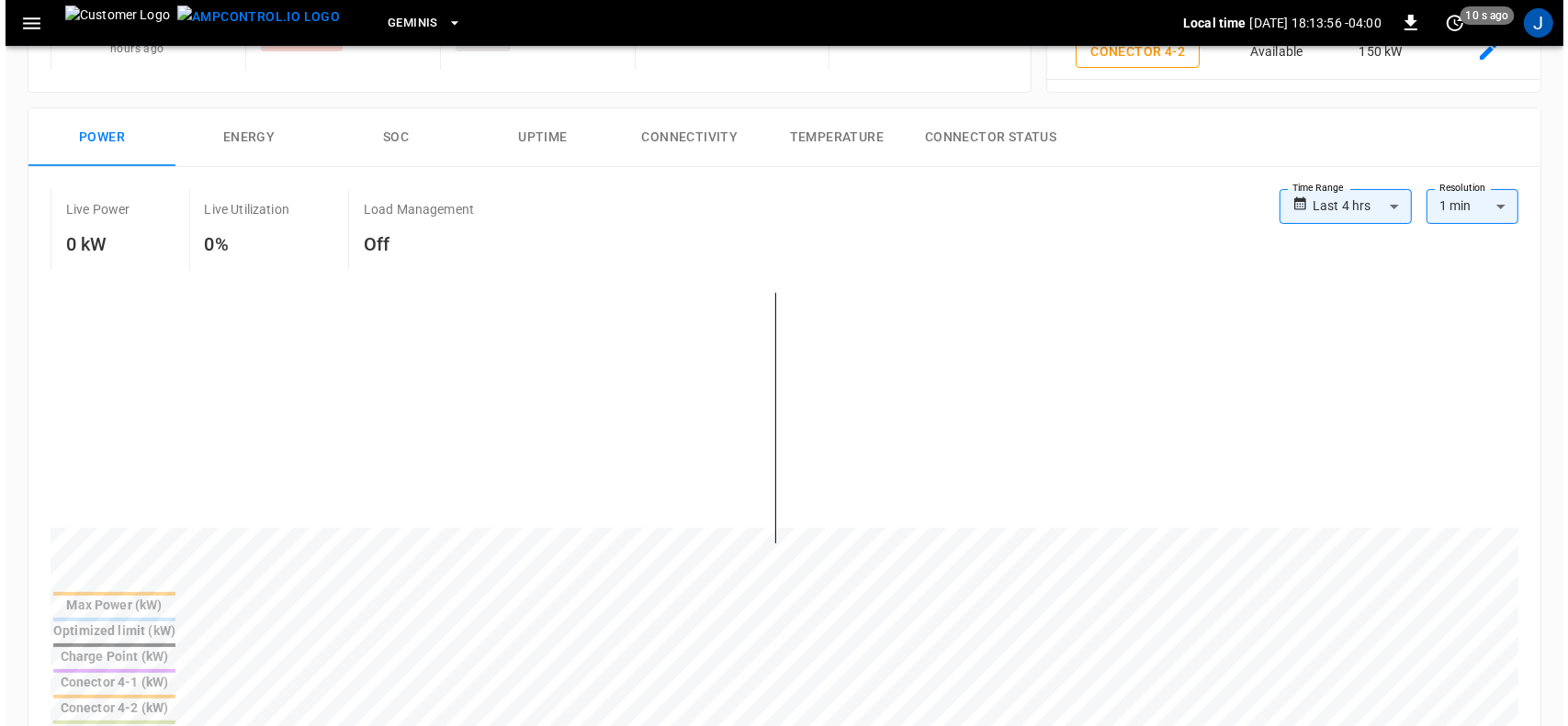
scroll to position [229, 0]
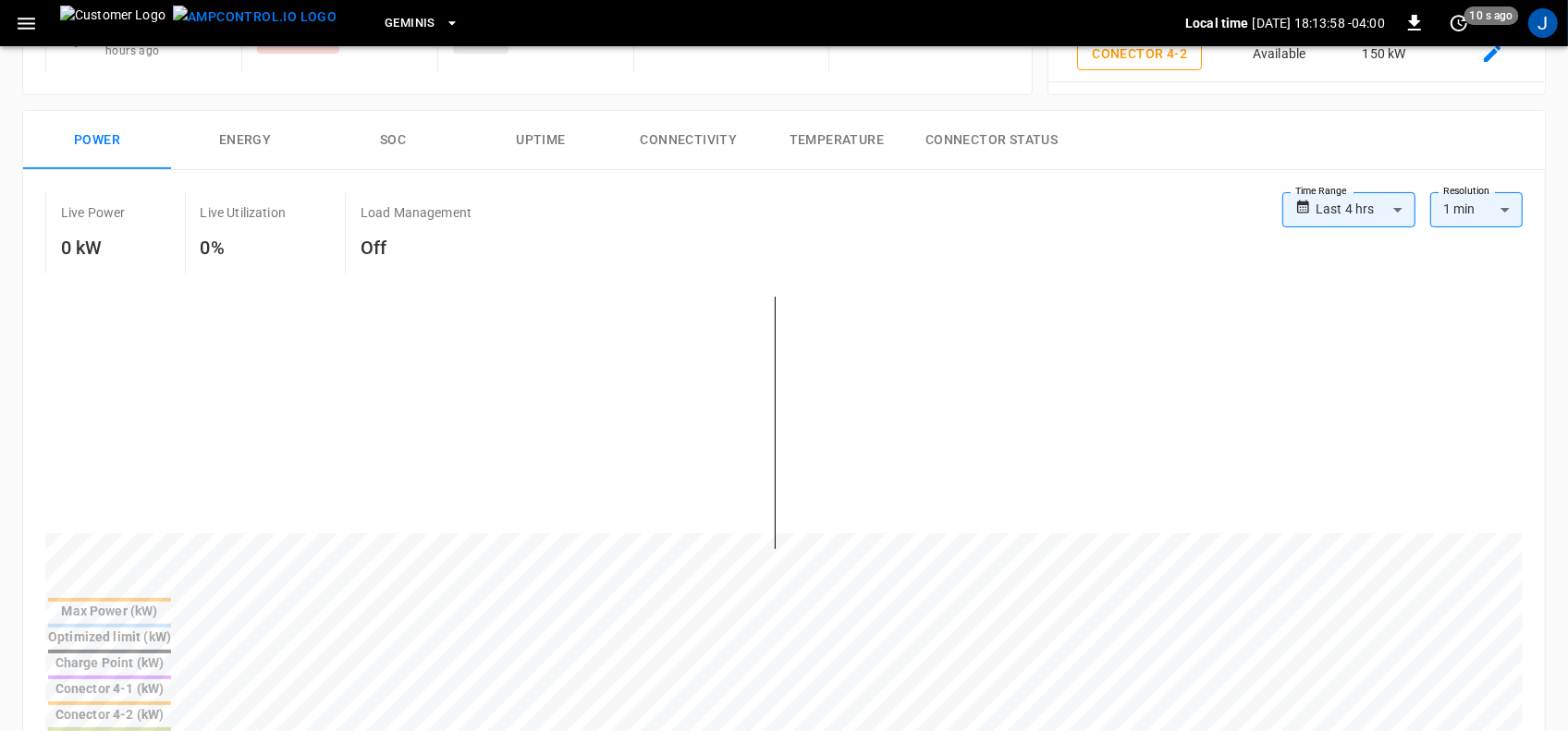
click at [23, 24] on icon "button" at bounding box center [26, 23] width 23 height 23
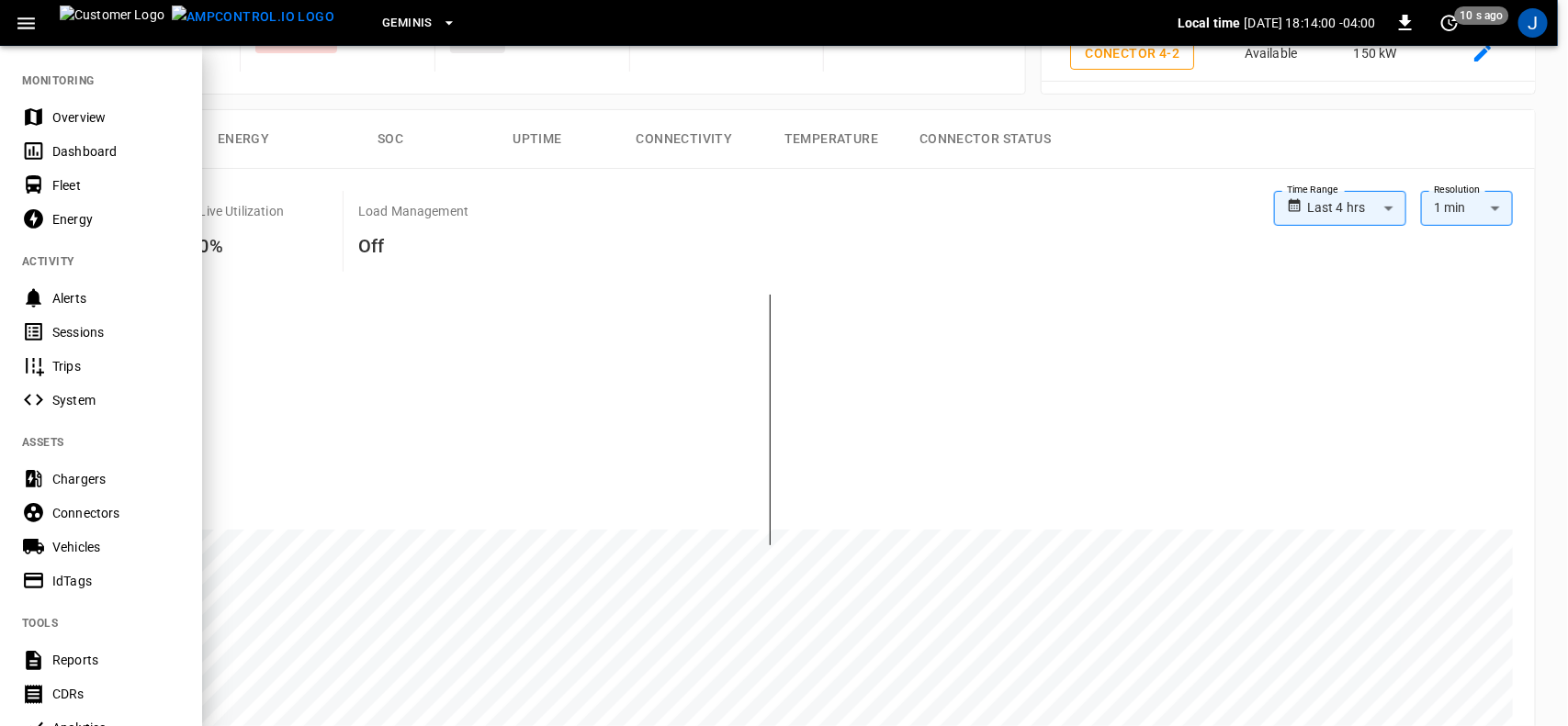
click at [74, 152] on div "Dashboard" at bounding box center [116, 152] width 128 height 18
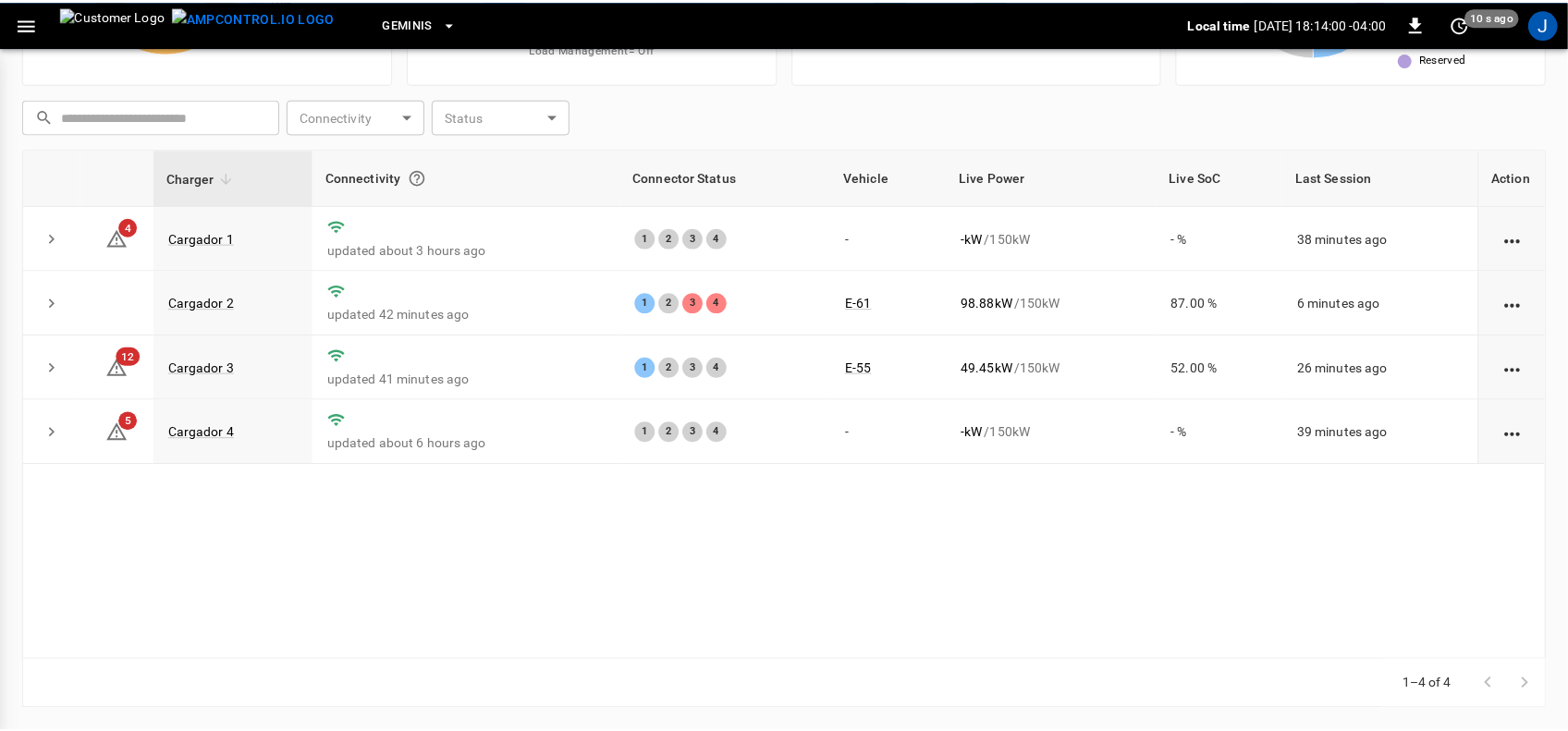
scroll to position [220, 0]
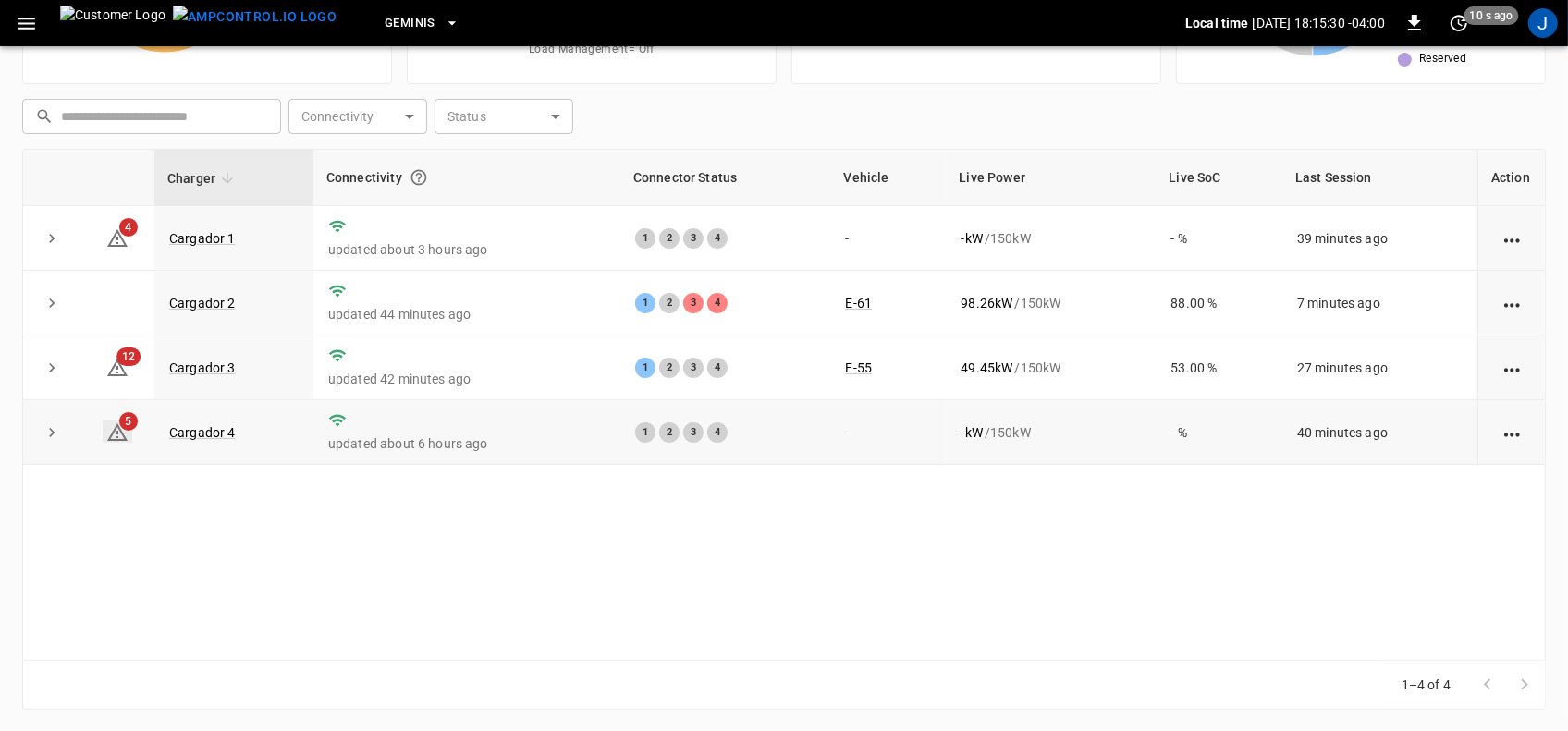
click at [125, 432] on icon at bounding box center [118, 433] width 22 height 22
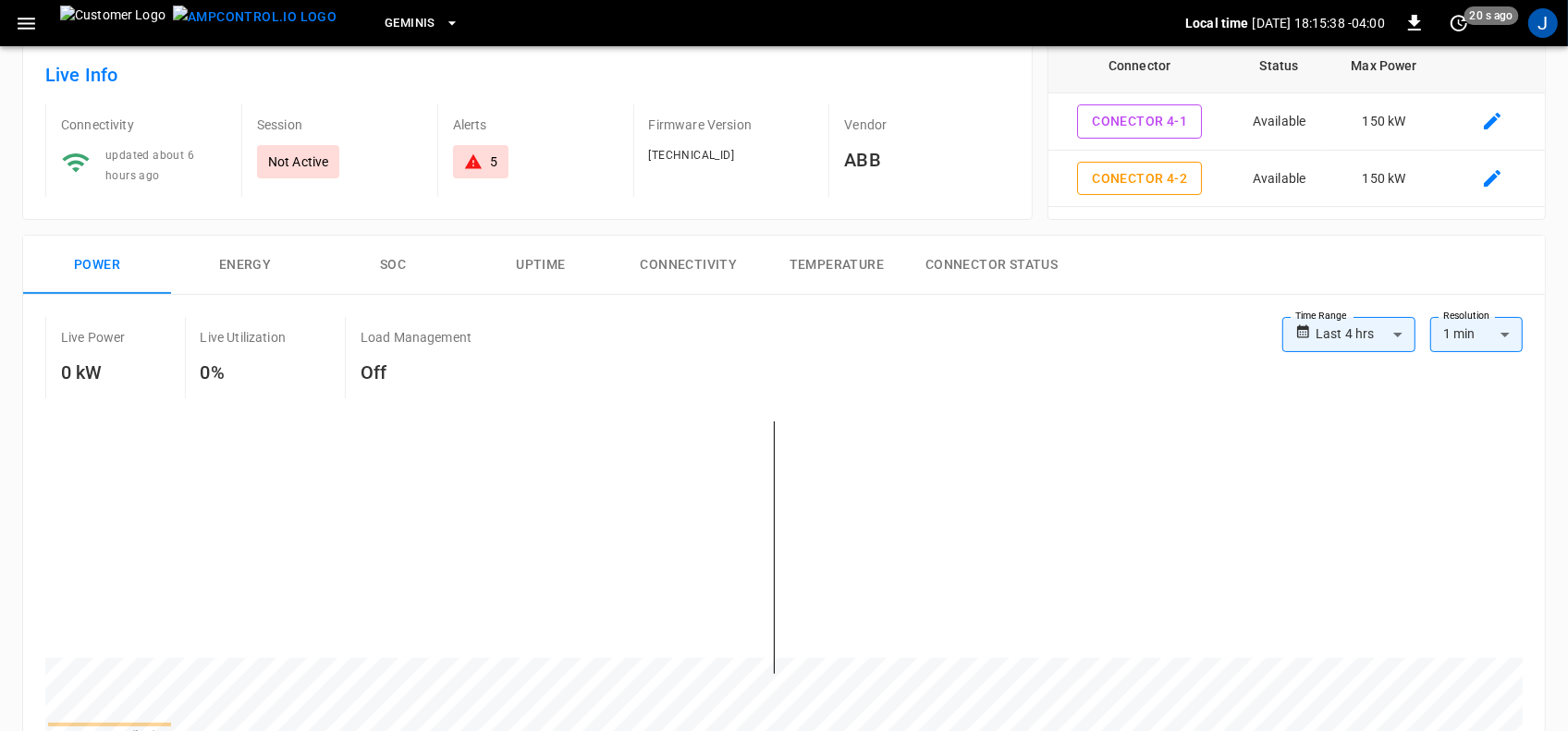
scroll to position [116, 0]
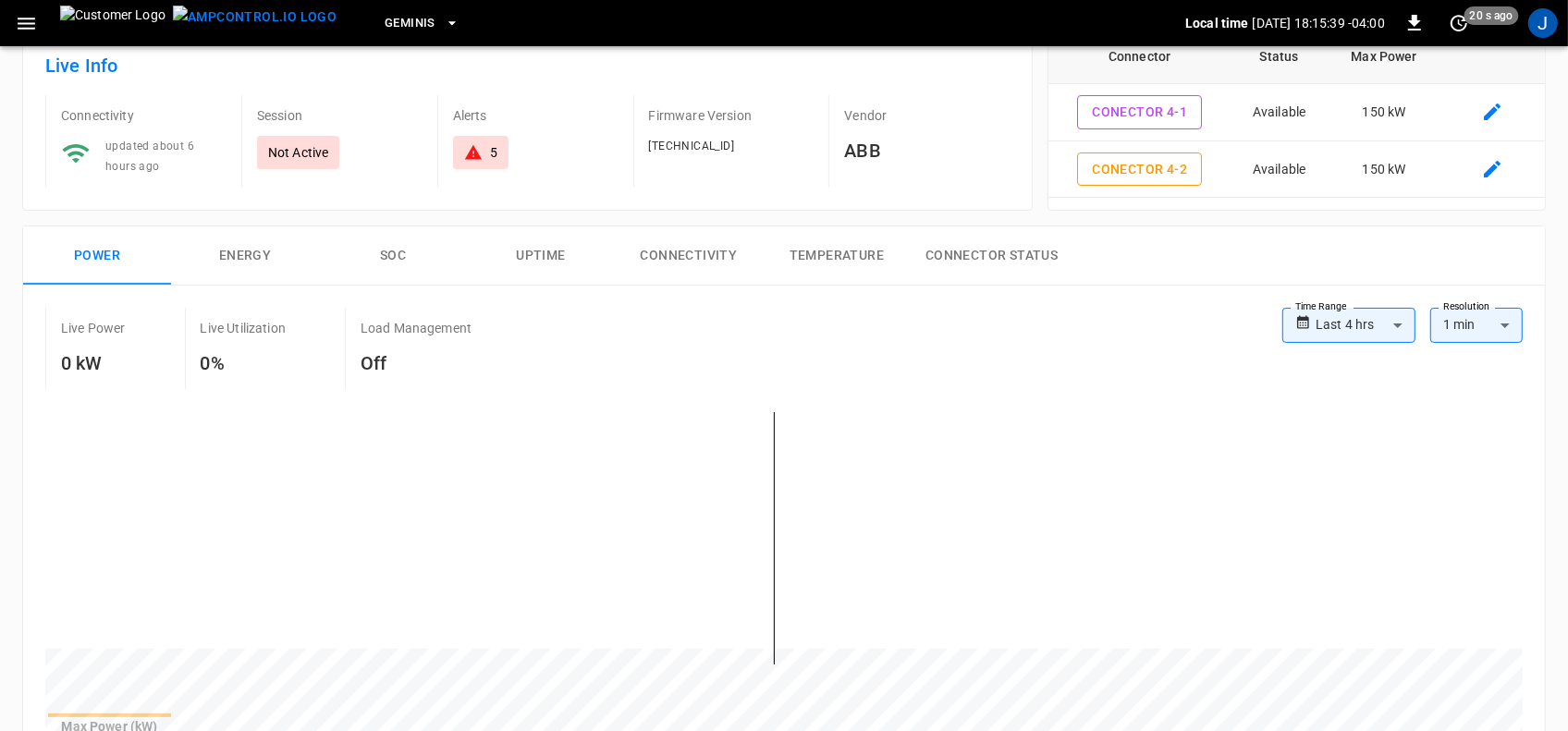
click at [481, 156] on icon at bounding box center [474, 153] width 19 height 19
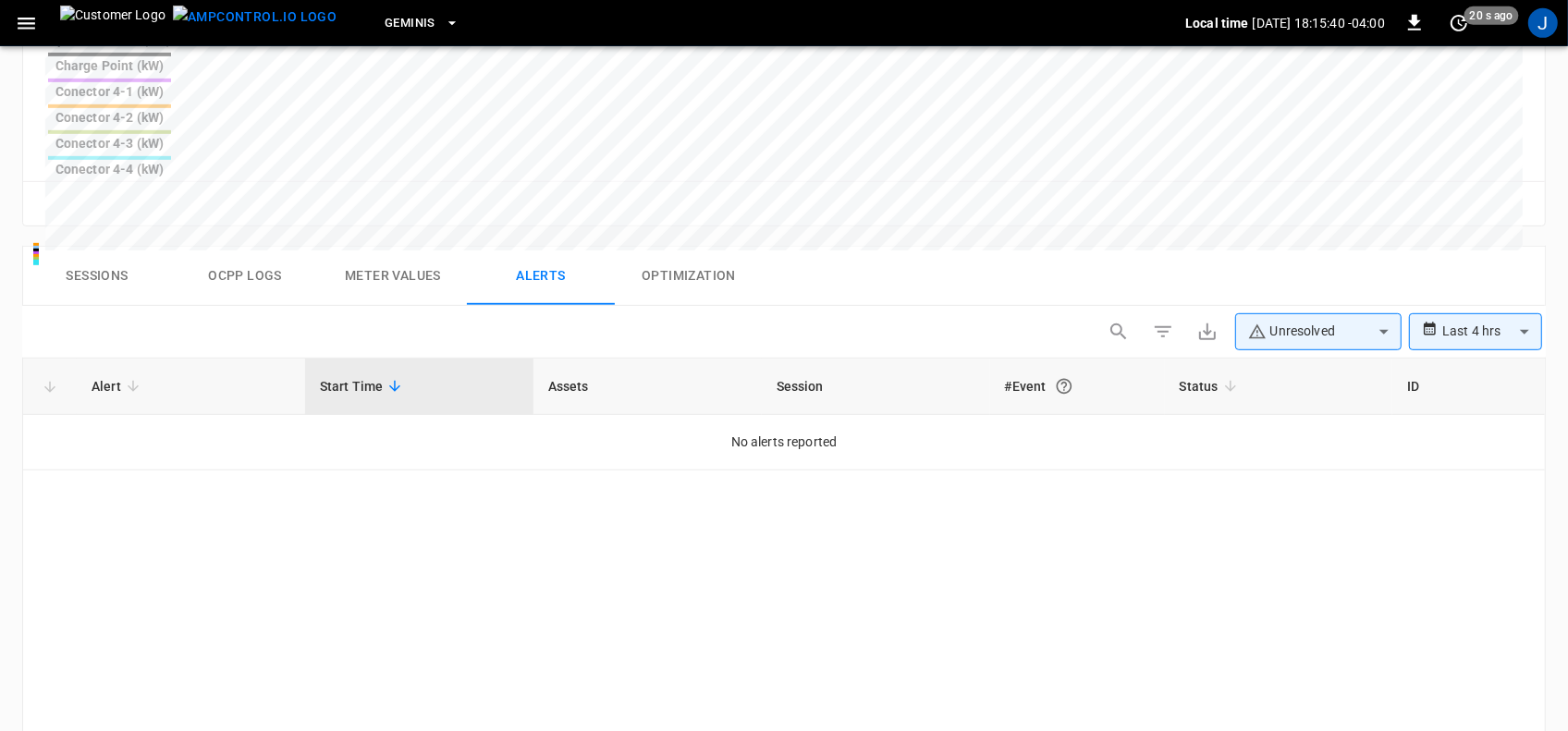
scroll to position [881, 0]
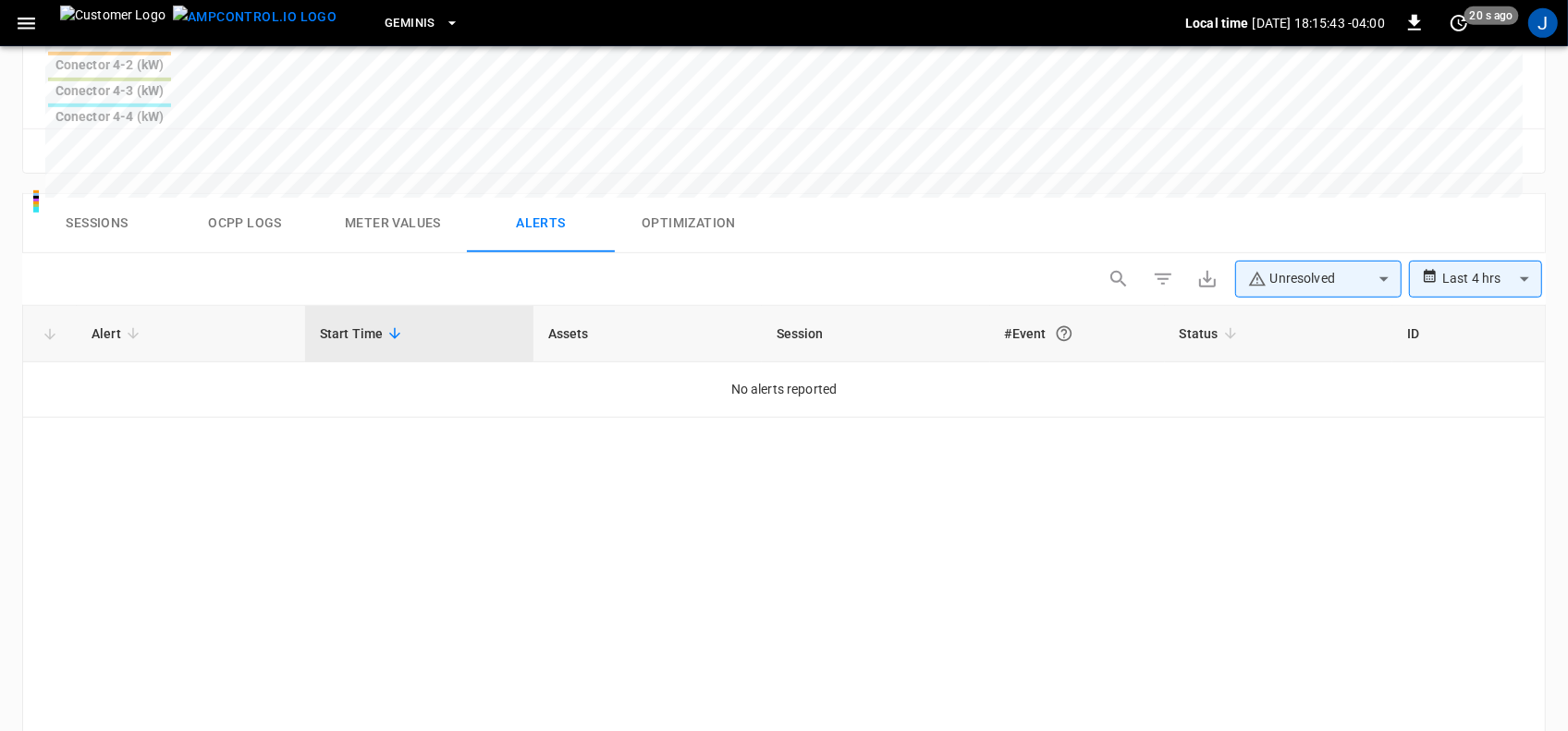
click at [113, 322] on span "Alert" at bounding box center [119, 334] width 54 height 22
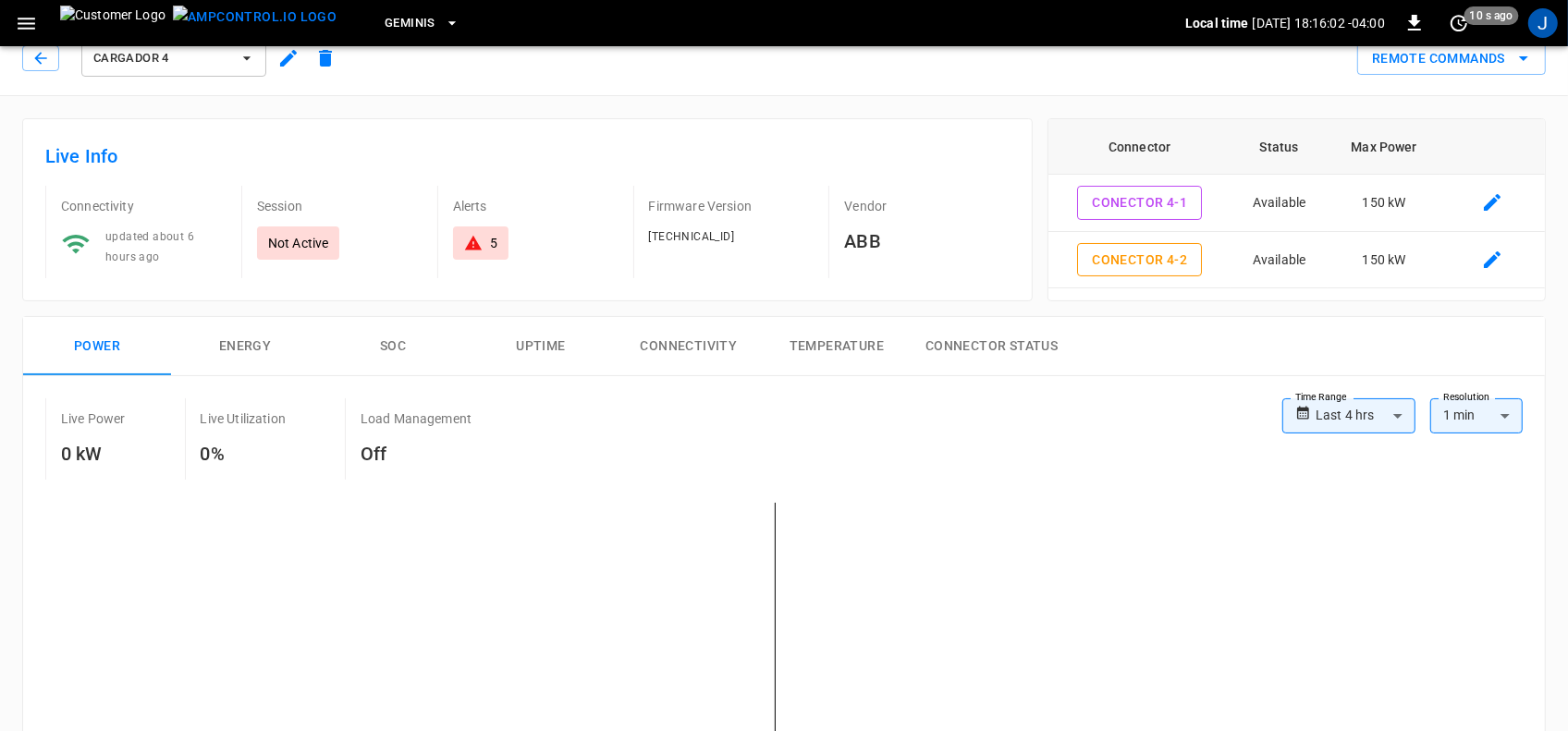
scroll to position [0, 0]
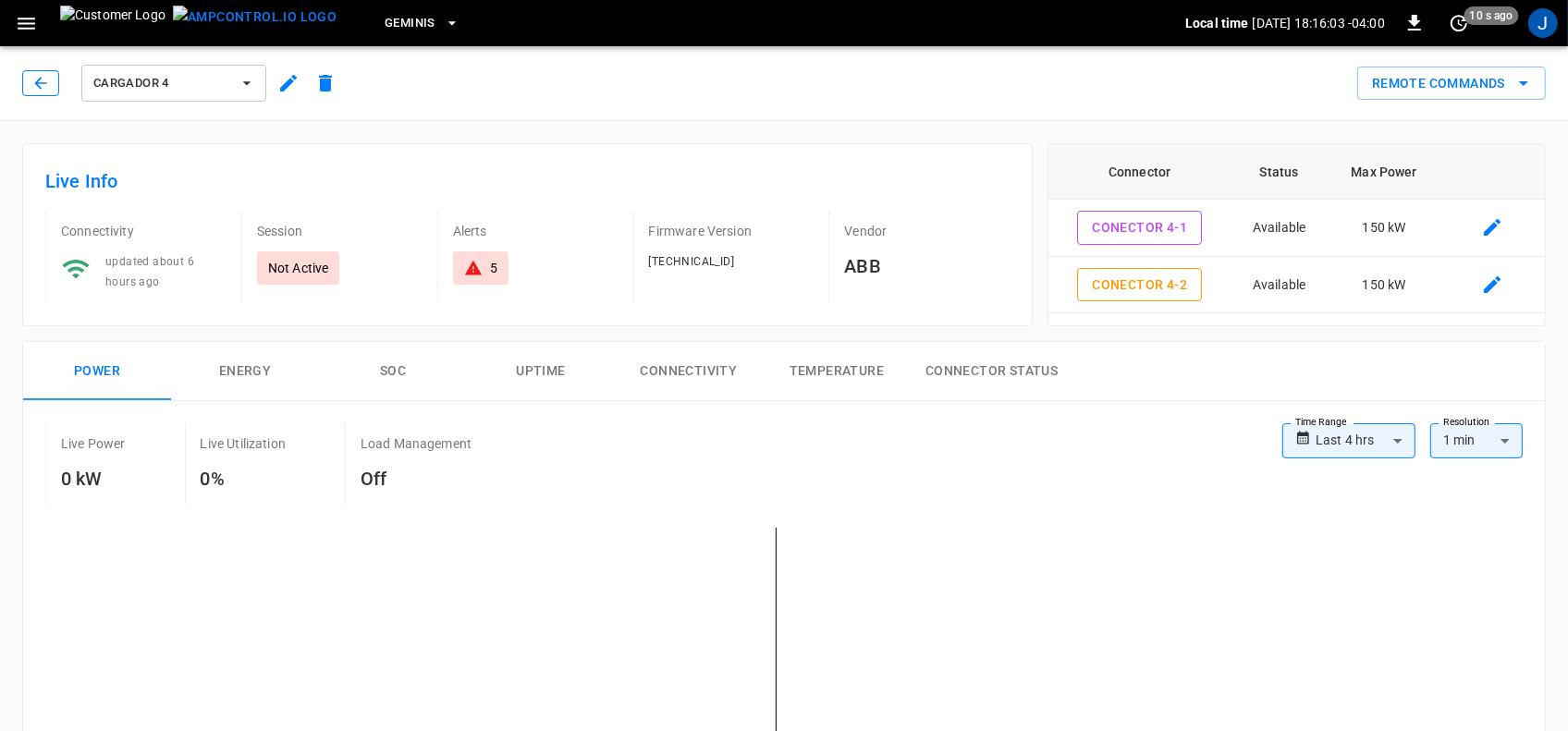
click at [33, 79] on icon "button" at bounding box center [41, 83] width 19 height 19
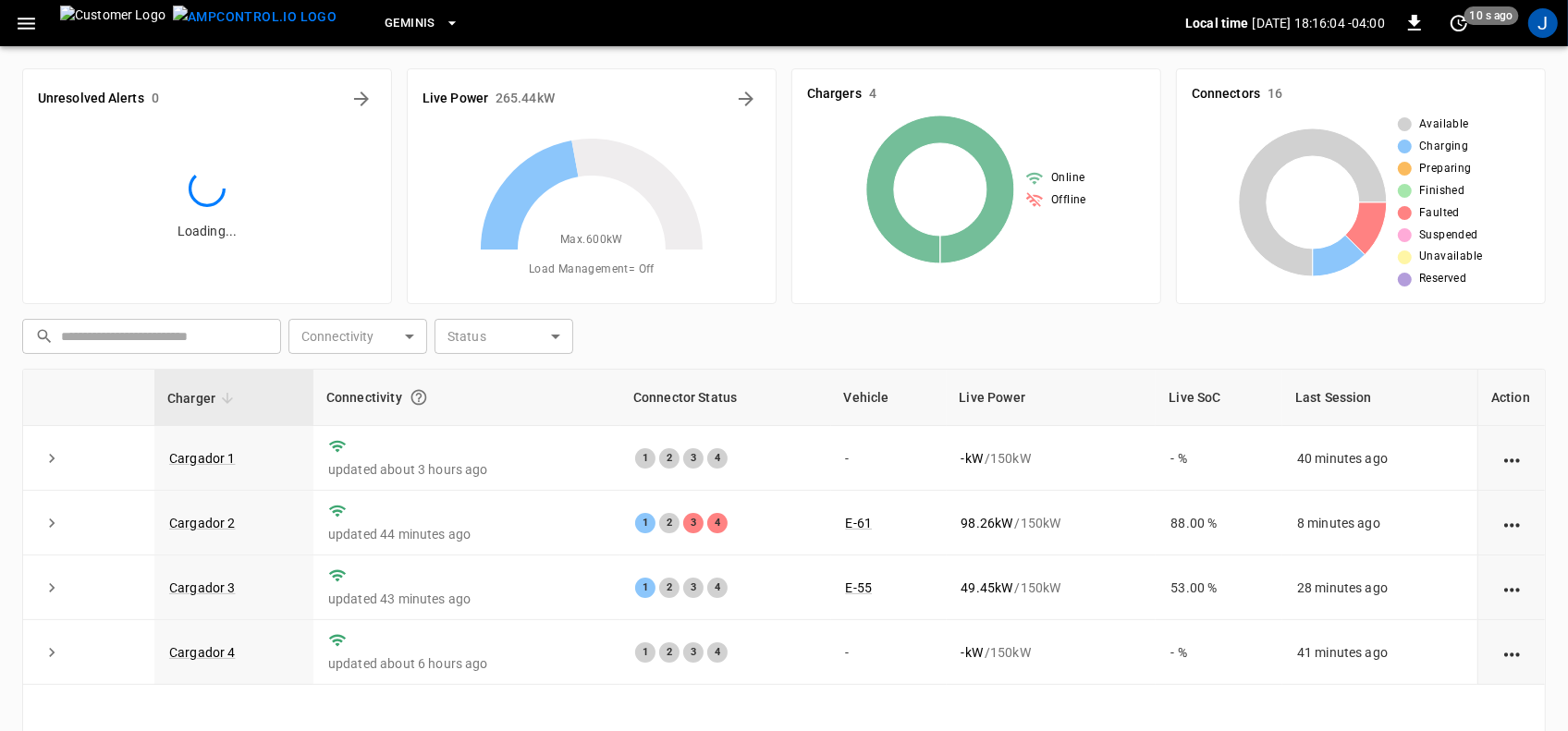
scroll to position [220, 0]
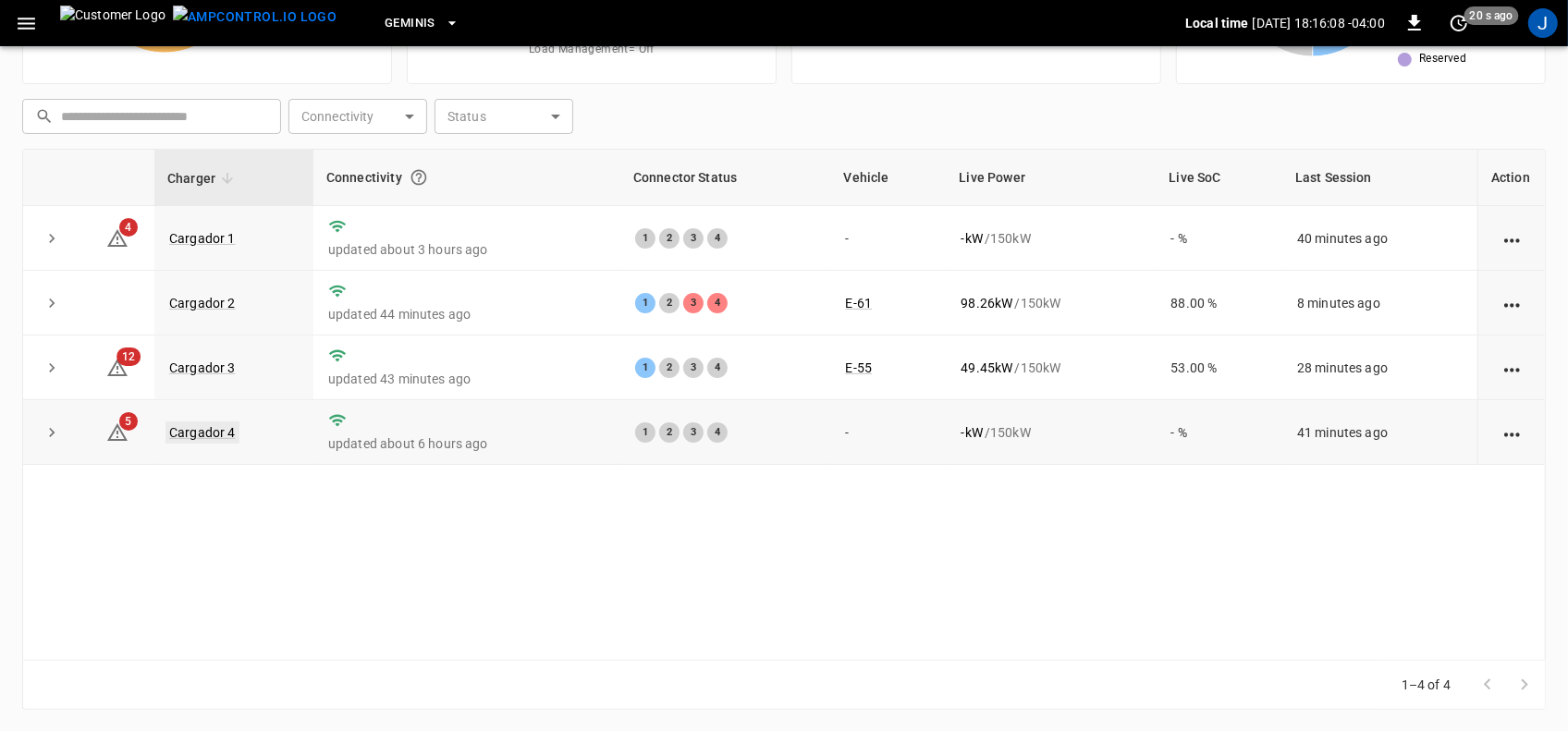
click at [206, 433] on link "Cargador 4" at bounding box center [203, 433] width 74 height 22
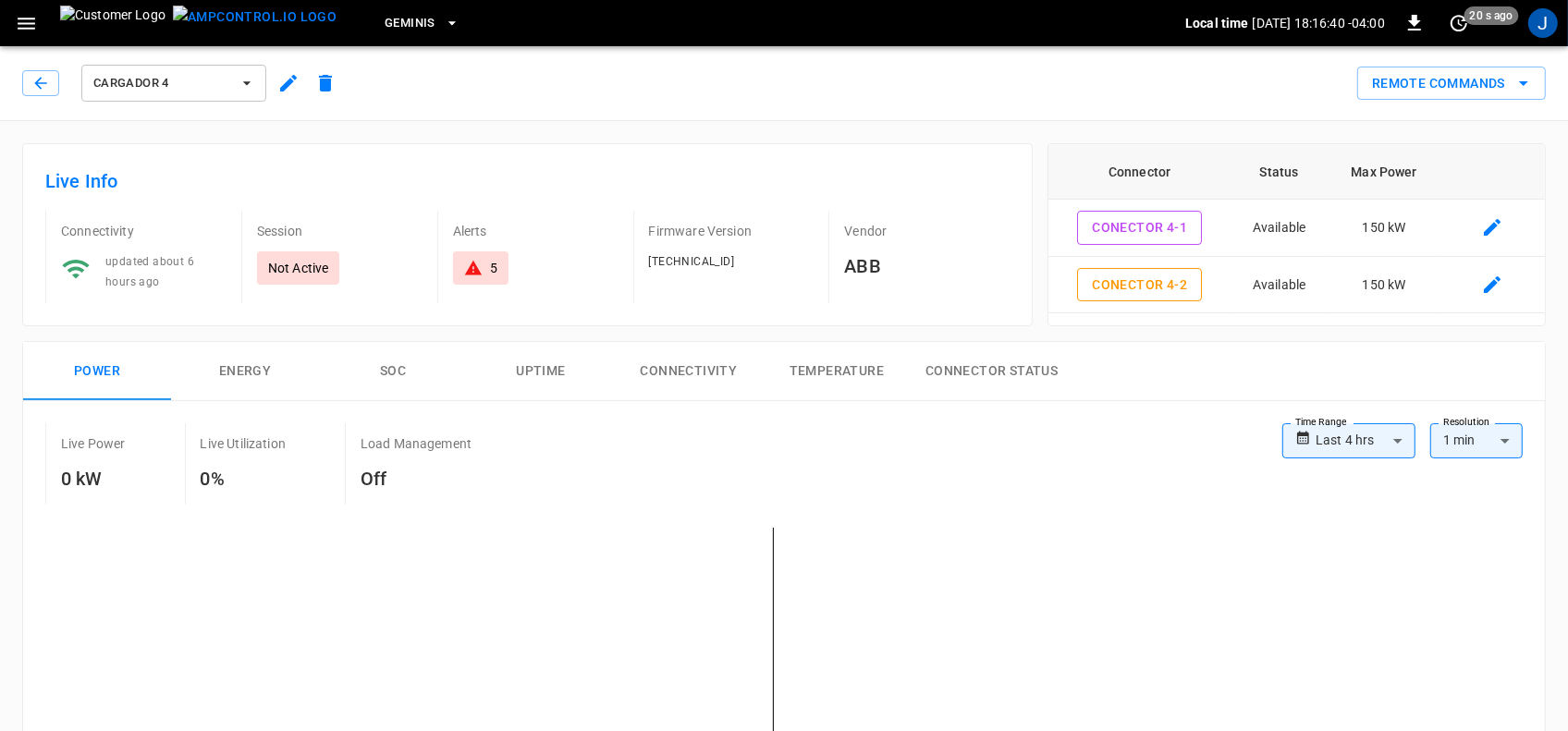
click at [17, 20] on icon "button" at bounding box center [26, 23] width 23 height 23
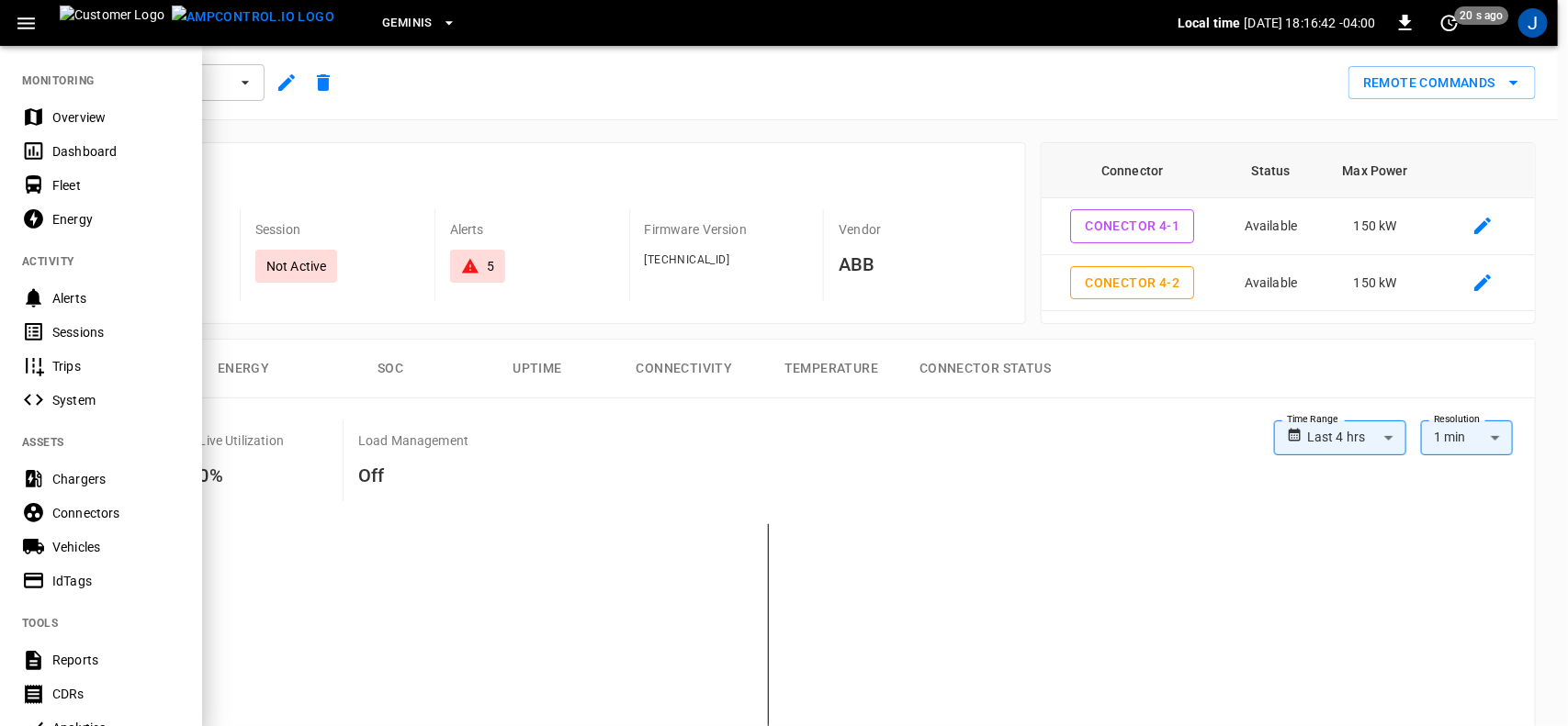
click at [60, 152] on div "Dashboard" at bounding box center [116, 152] width 128 height 18
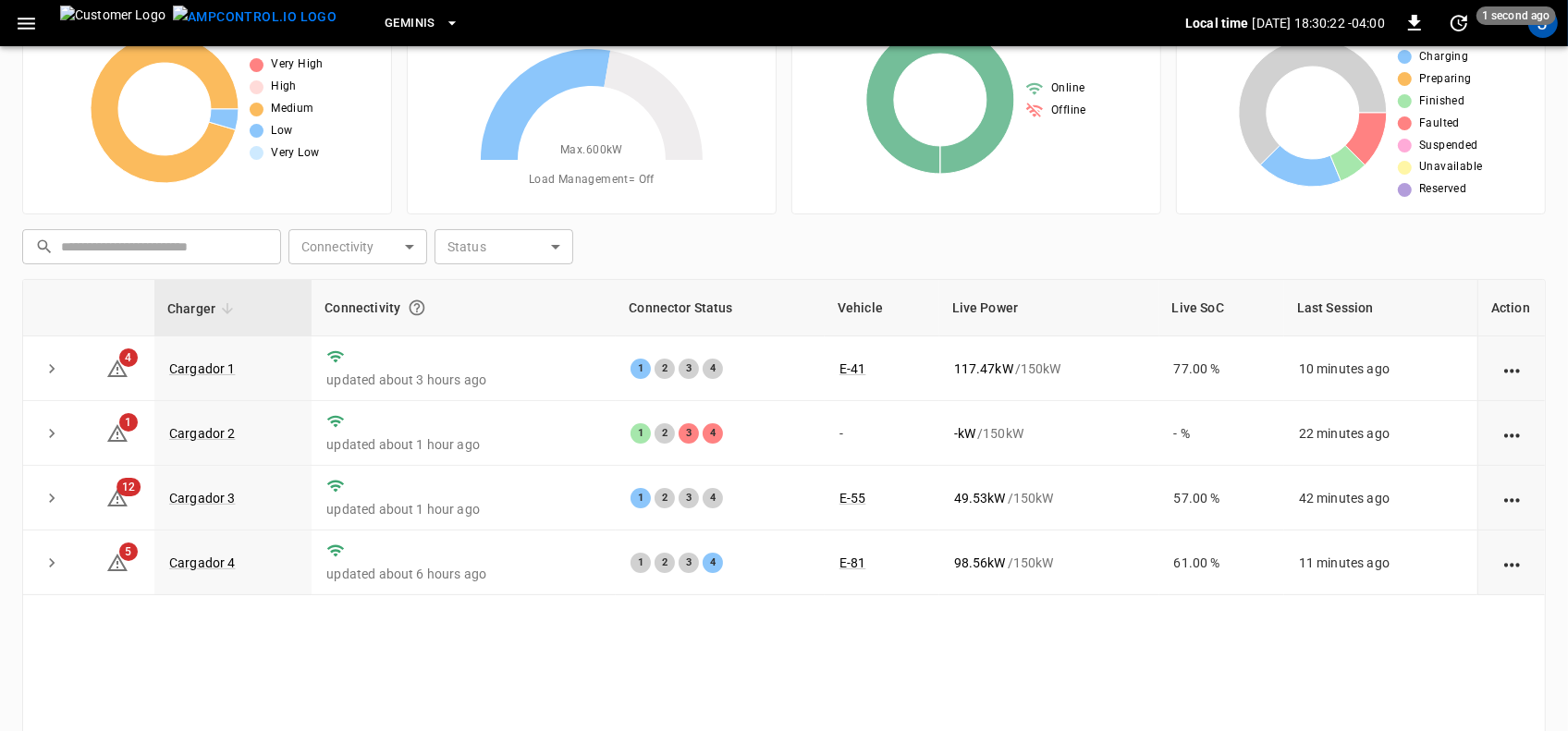
scroll to position [116, 0]
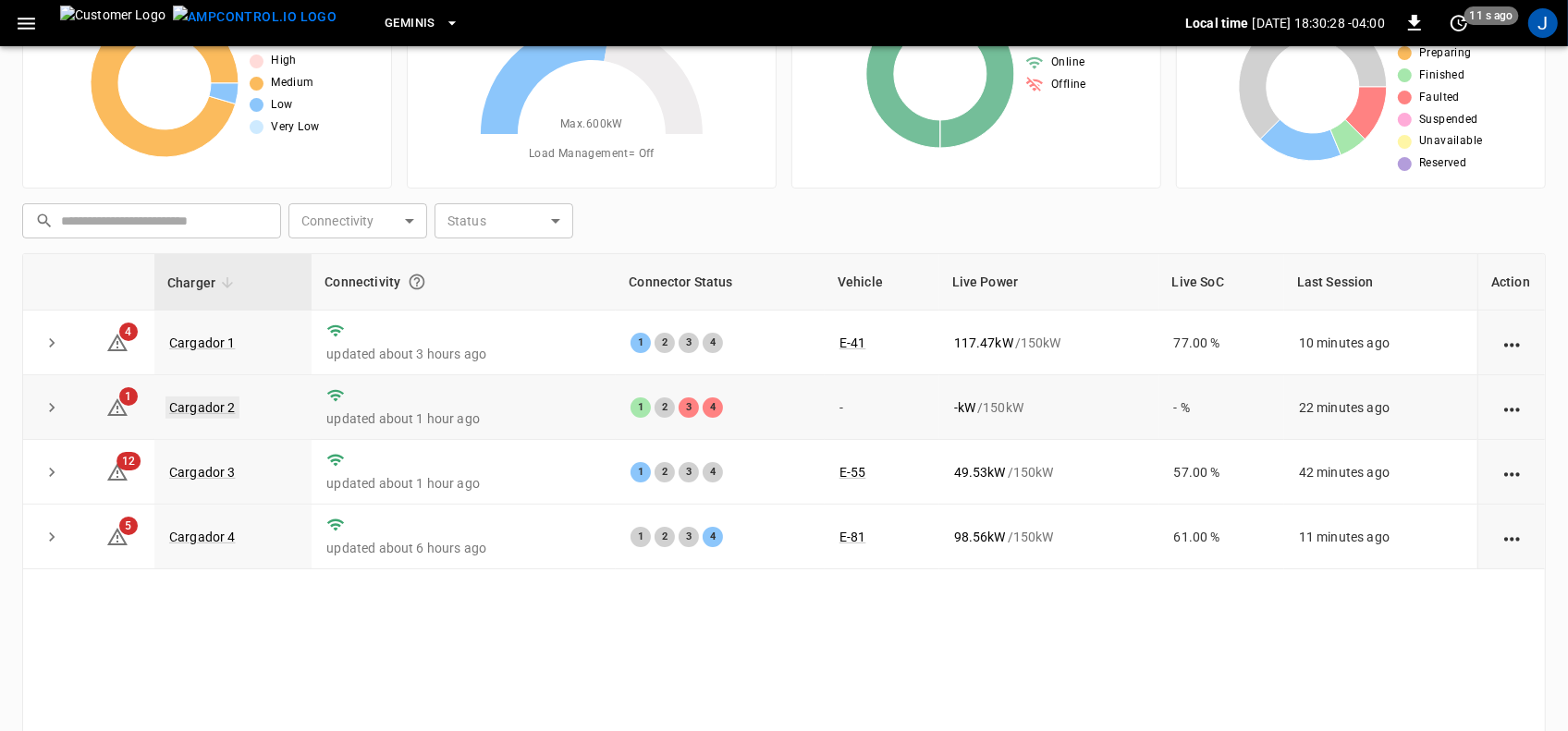
click at [196, 408] on link "Cargador 2" at bounding box center [203, 408] width 74 height 22
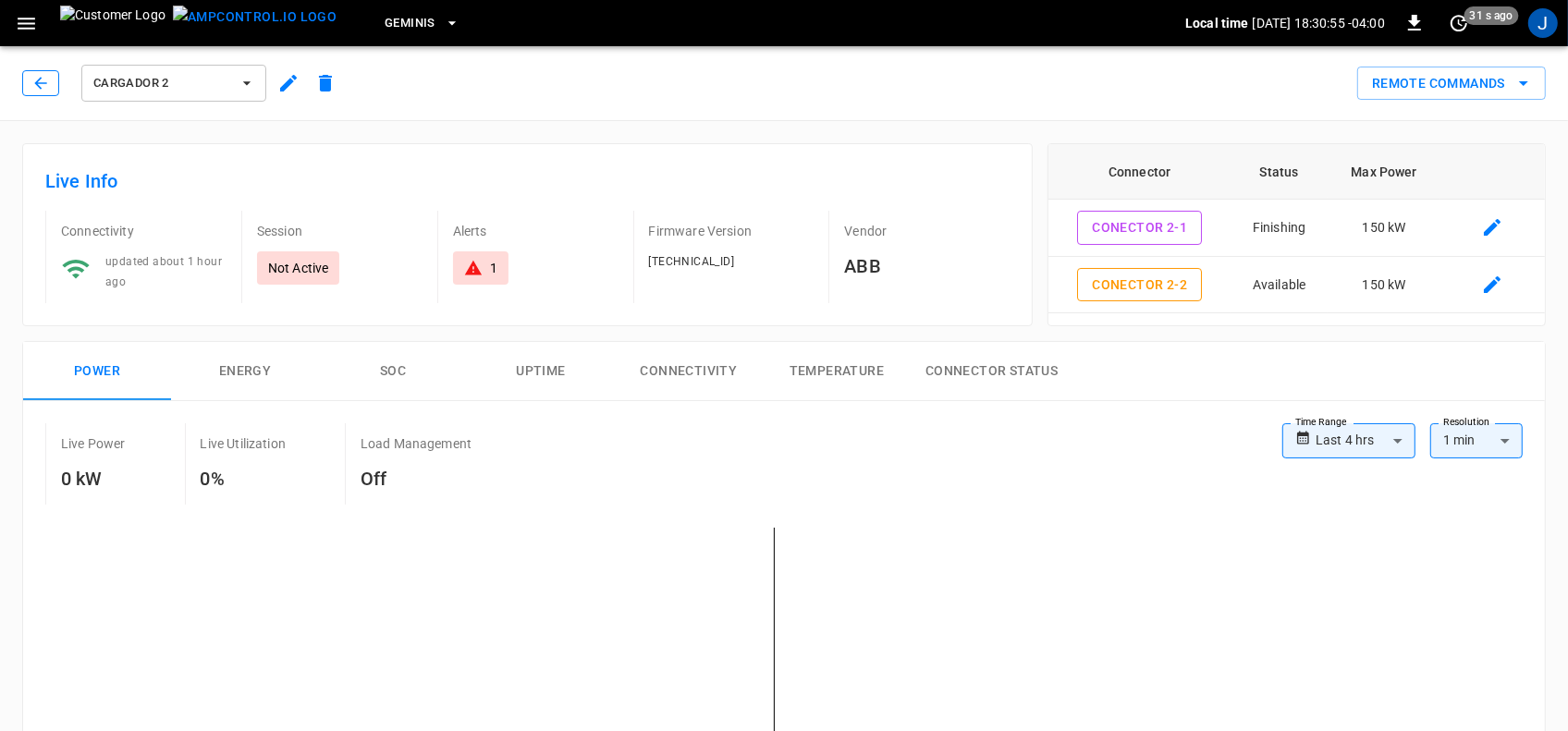
click at [38, 84] on icon "button" at bounding box center [41, 83] width 19 height 19
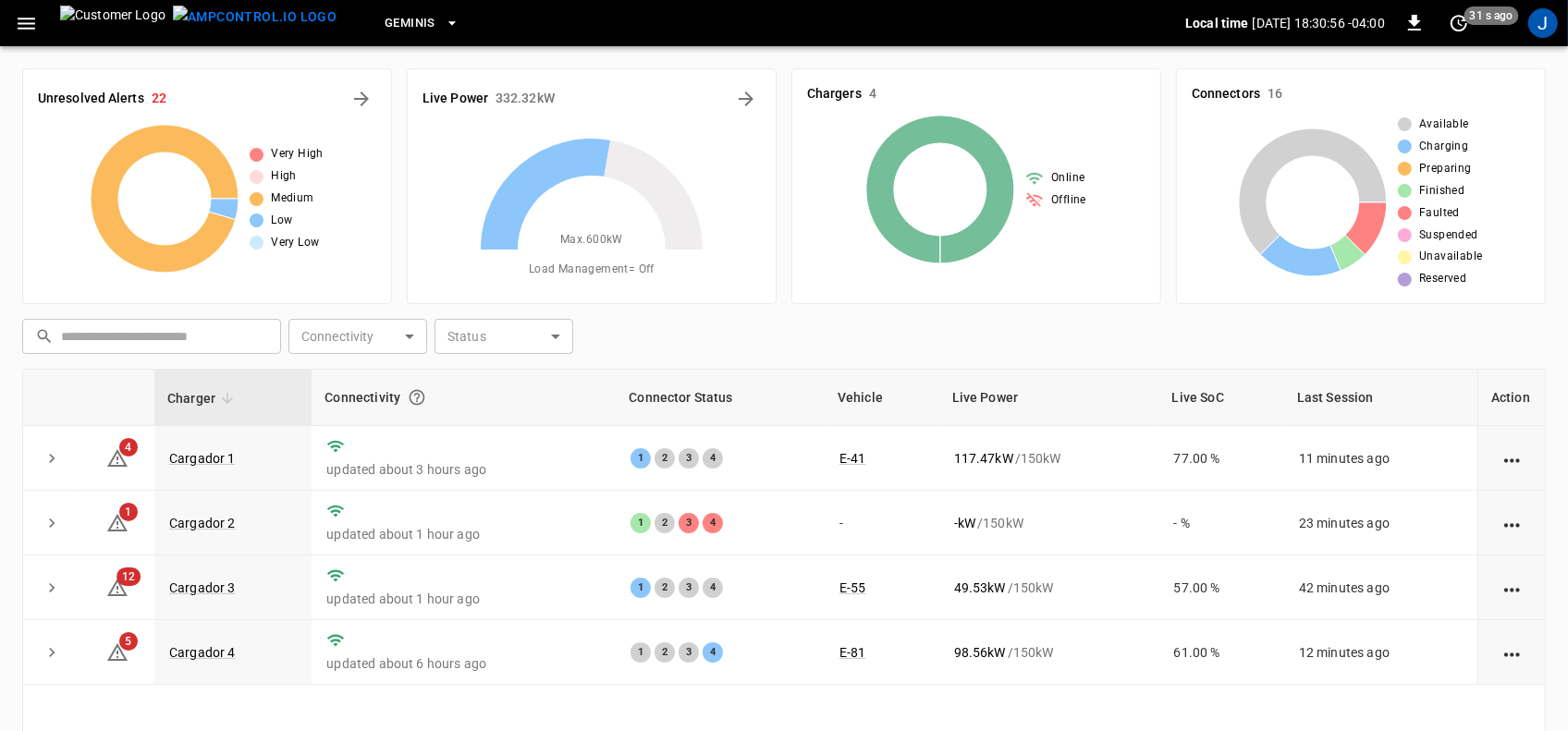
scroll to position [116, 0]
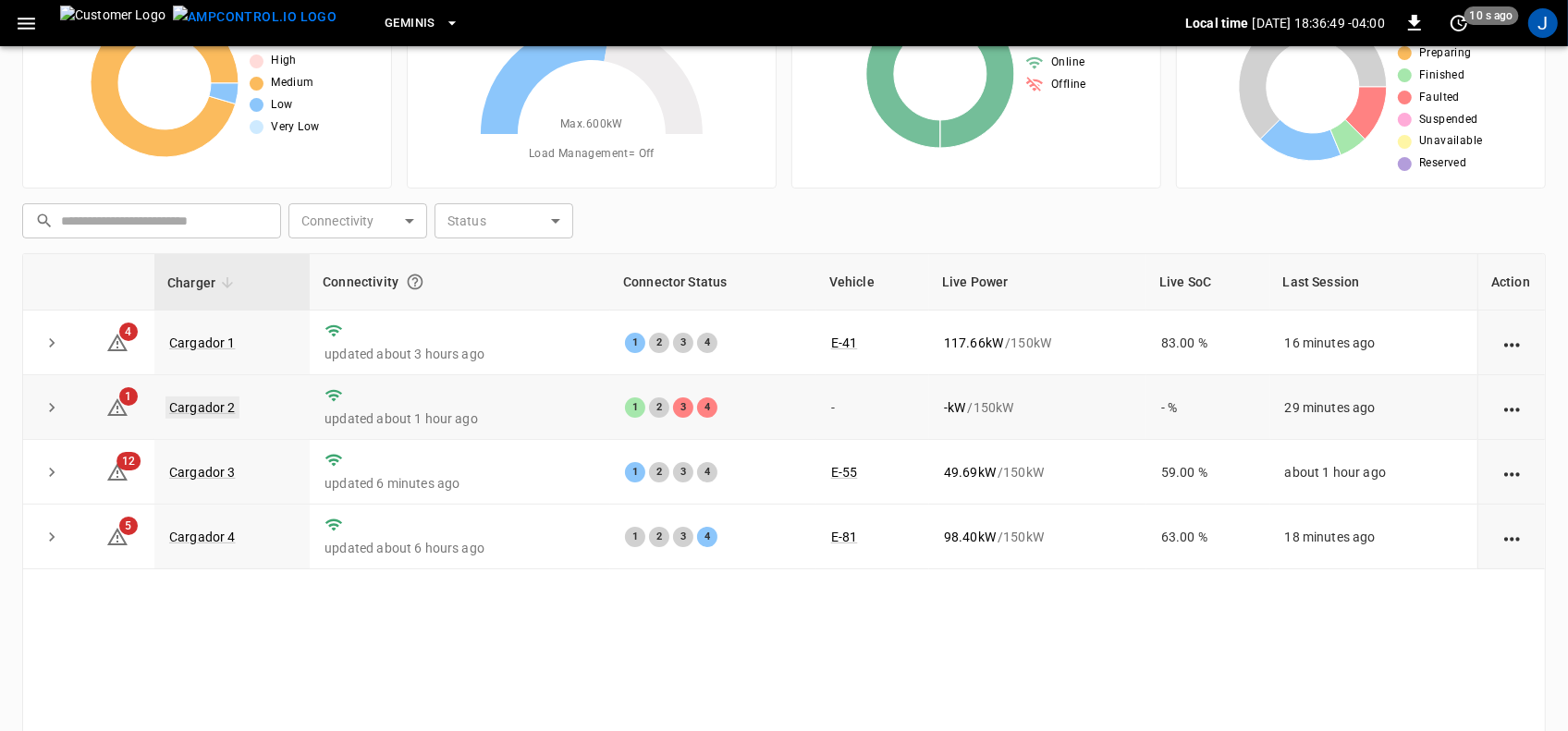
click at [208, 404] on link "Cargador 2" at bounding box center [203, 408] width 74 height 22
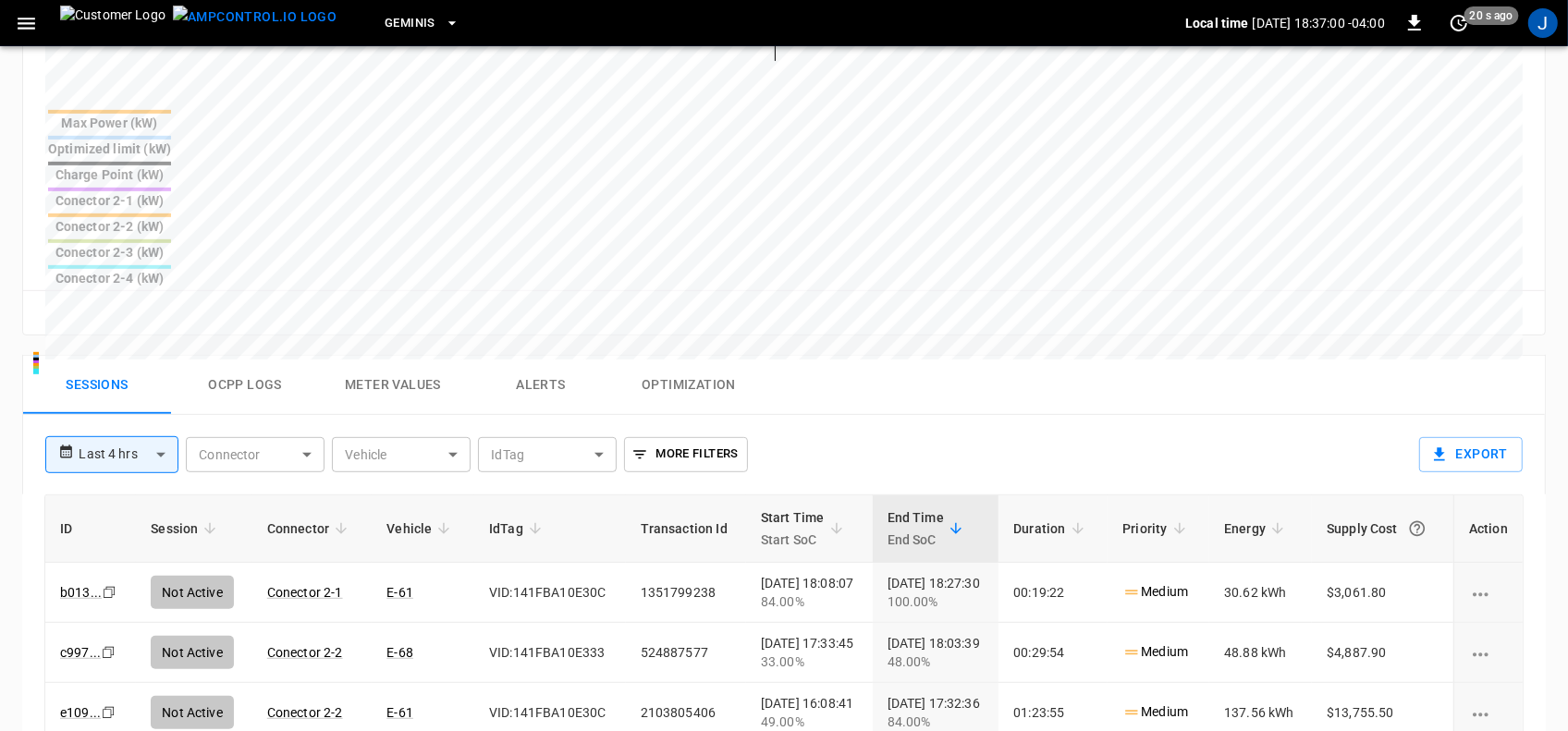
scroll to position [579, 0]
